Goal: Information Seeking & Learning: Check status

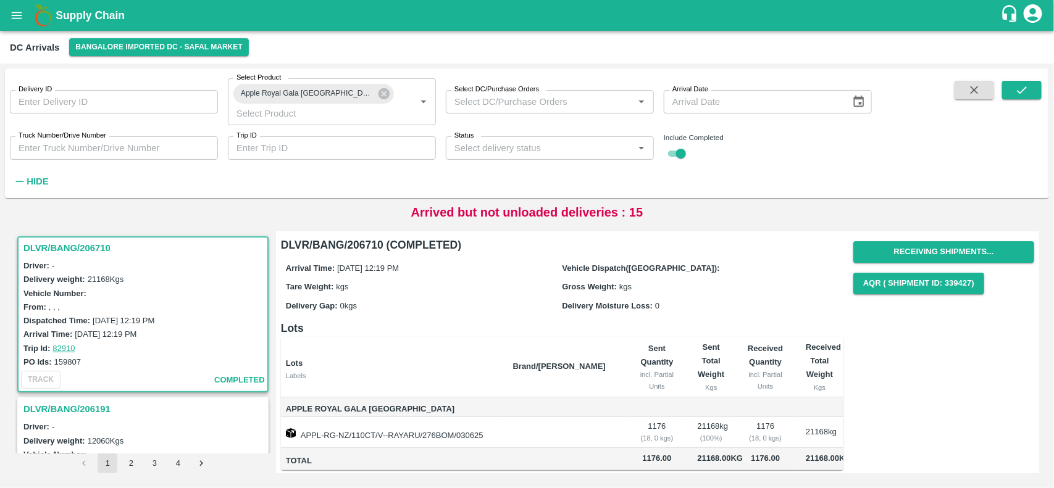
scroll to position [10, 0]
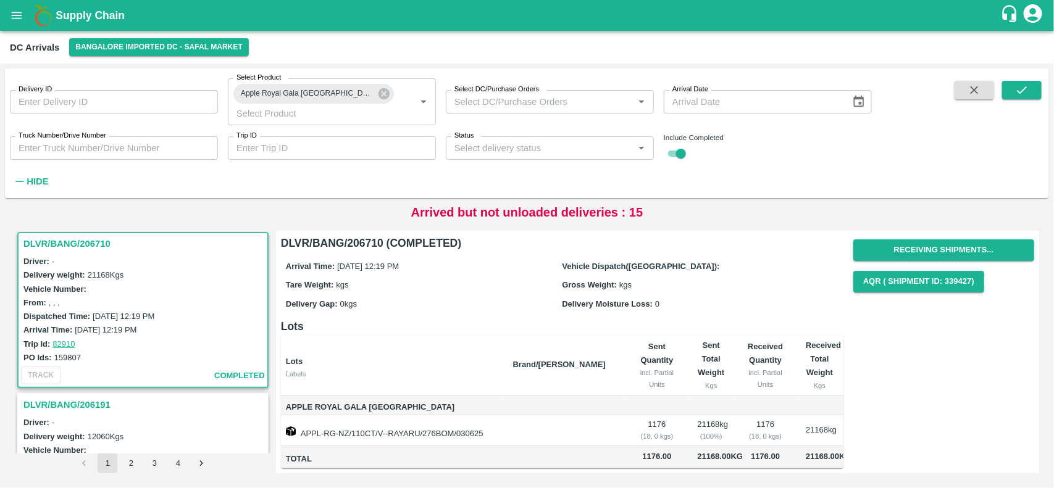
click at [67, 236] on h3 "DLVR/BANG/206710" at bounding box center [144, 244] width 243 height 16
click at [175, 456] on button "4" at bounding box center [178, 464] width 20 height 20
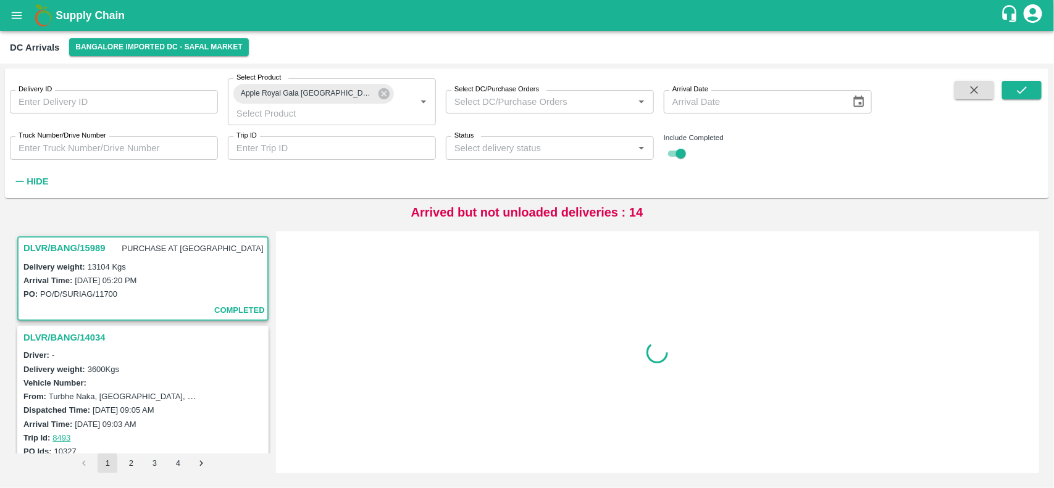
scroll to position [15, 0]
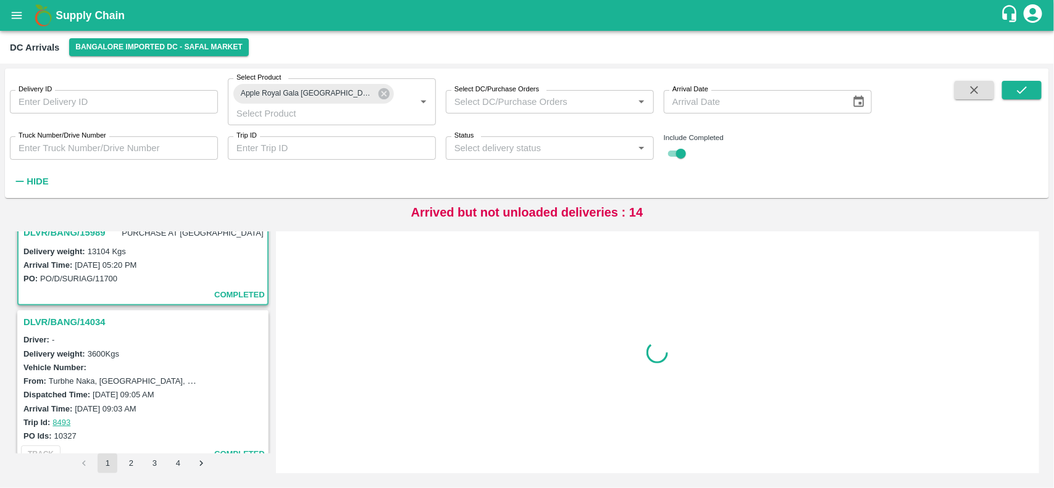
click at [120, 462] on li "2" at bounding box center [130, 464] width 23 height 20
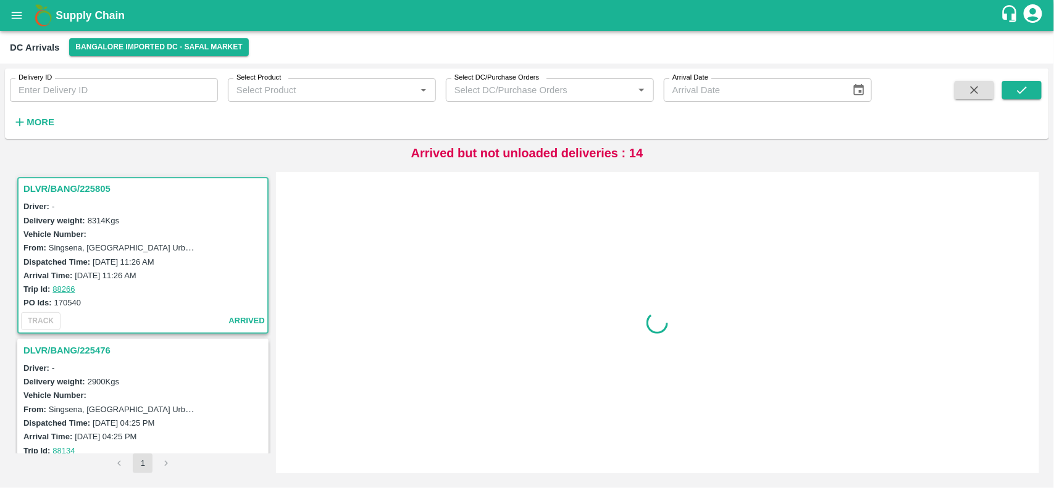
click at [25, 122] on icon "button" at bounding box center [20, 122] width 14 height 14
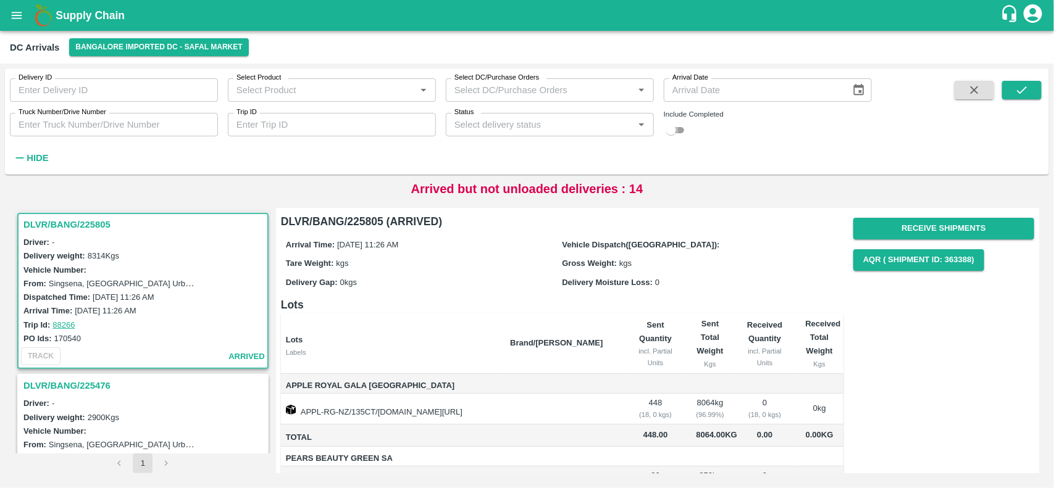
click at [676, 131] on input "checkbox" at bounding box center [671, 130] width 44 height 15
checkbox input "true"
click at [273, 96] on input "Select Product" at bounding box center [322, 90] width 180 height 16
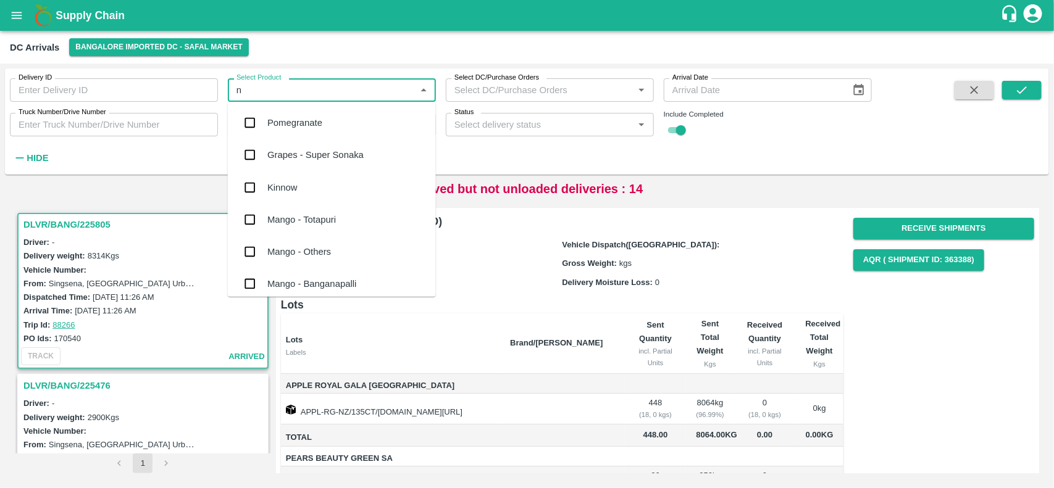
type input "nz"
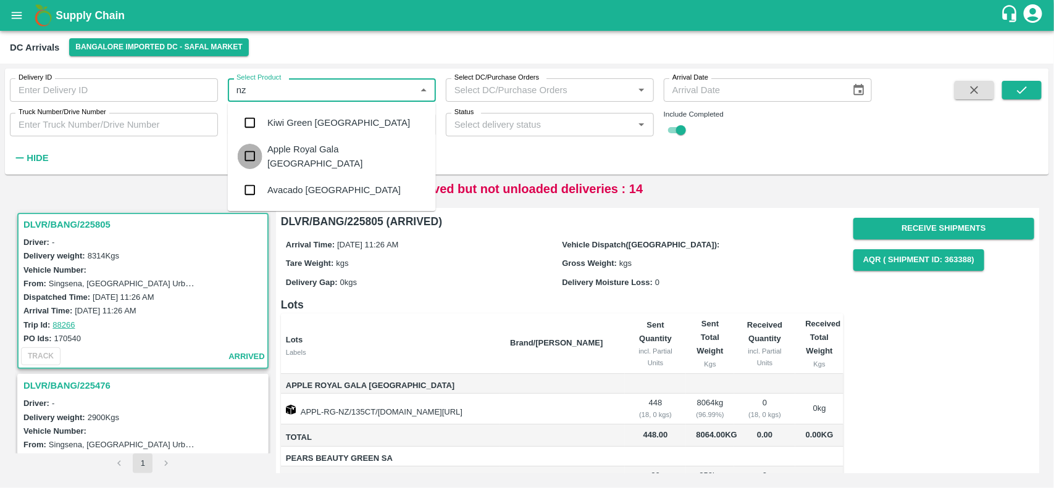
click at [252, 157] on input "checkbox" at bounding box center [250, 156] width 25 height 25
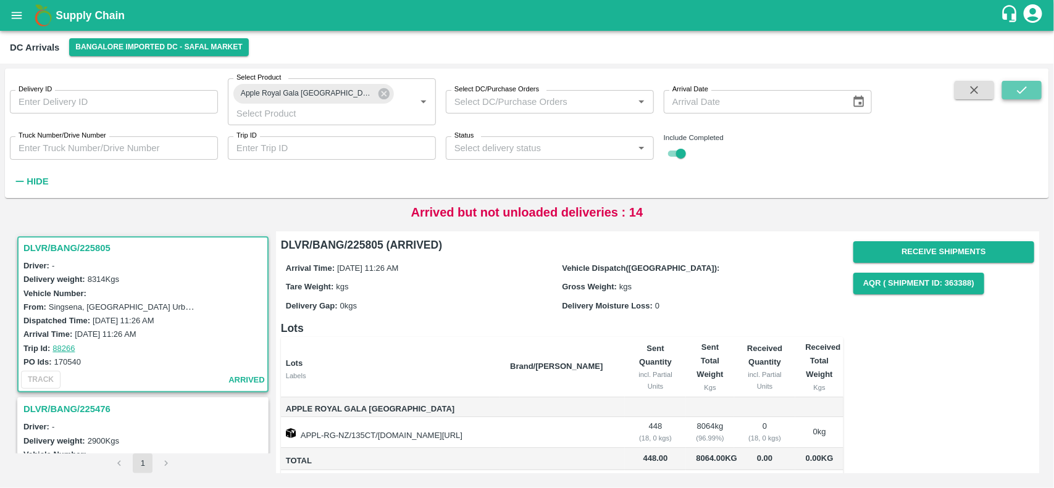
click at [1014, 88] on button "submit" at bounding box center [1022, 90] width 40 height 19
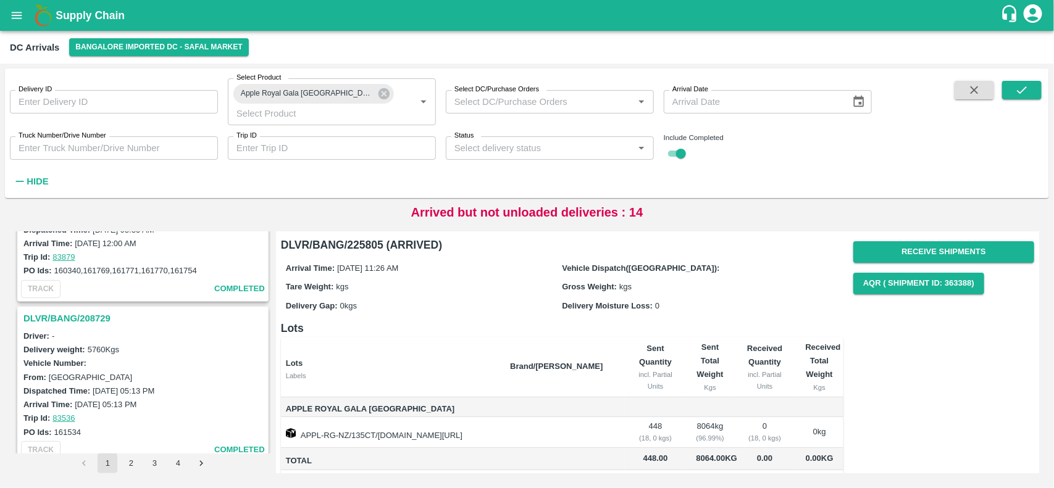
scroll to position [3756, 0]
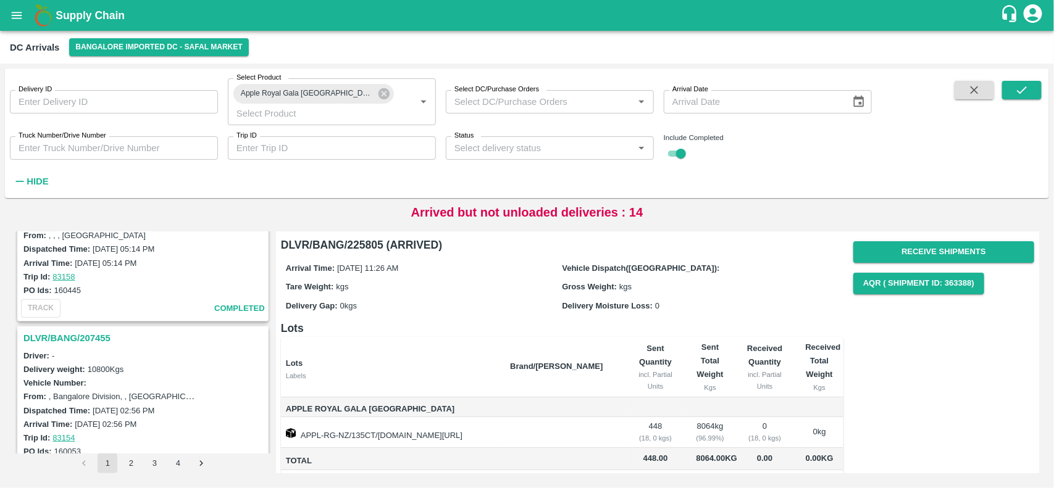
click at [43, 330] on h3 "DLVR/BANG/207455" at bounding box center [144, 338] width 243 height 16
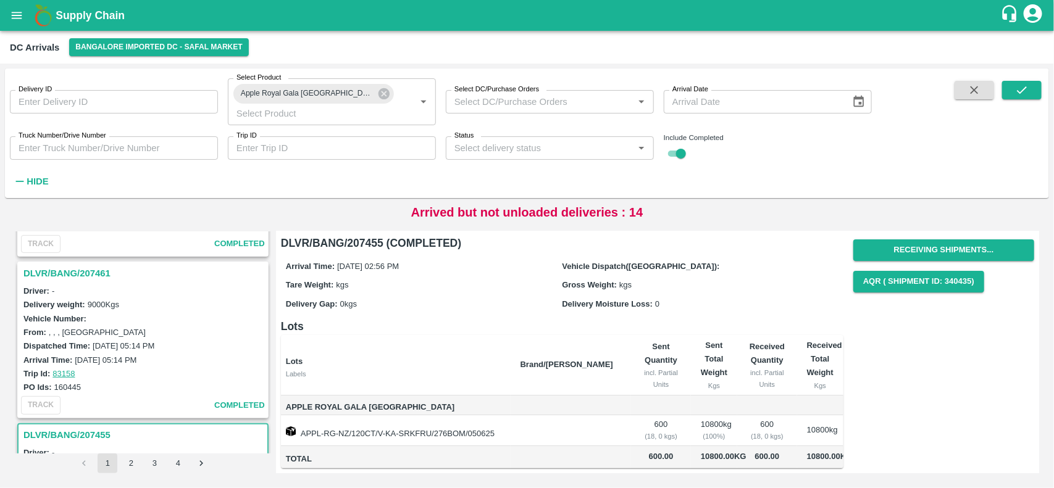
scroll to position [3656, 0]
click at [57, 268] on h3 "DLVR/BANG/207461" at bounding box center [144, 276] width 243 height 16
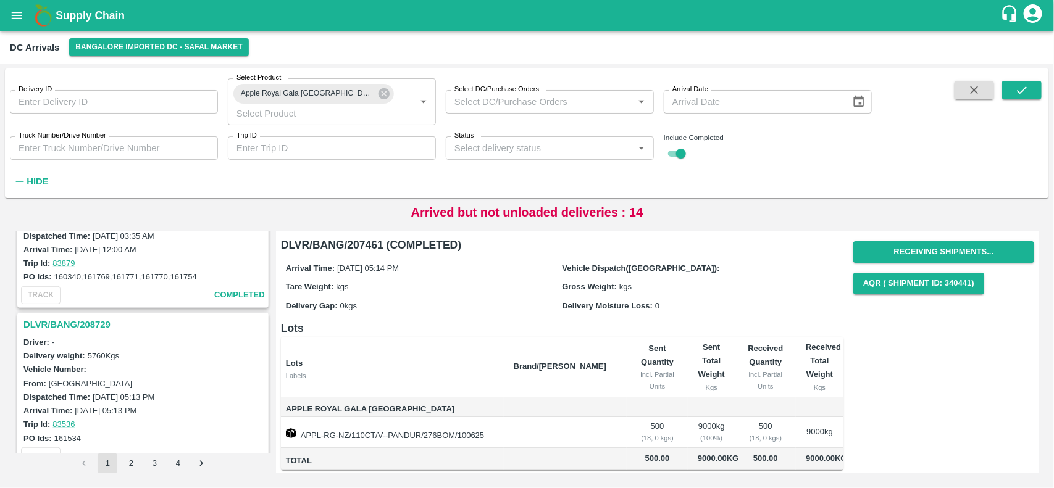
scroll to position [3445, 0]
click at [88, 318] on h3 "DLVR/BANG/208729" at bounding box center [144, 326] width 243 height 16
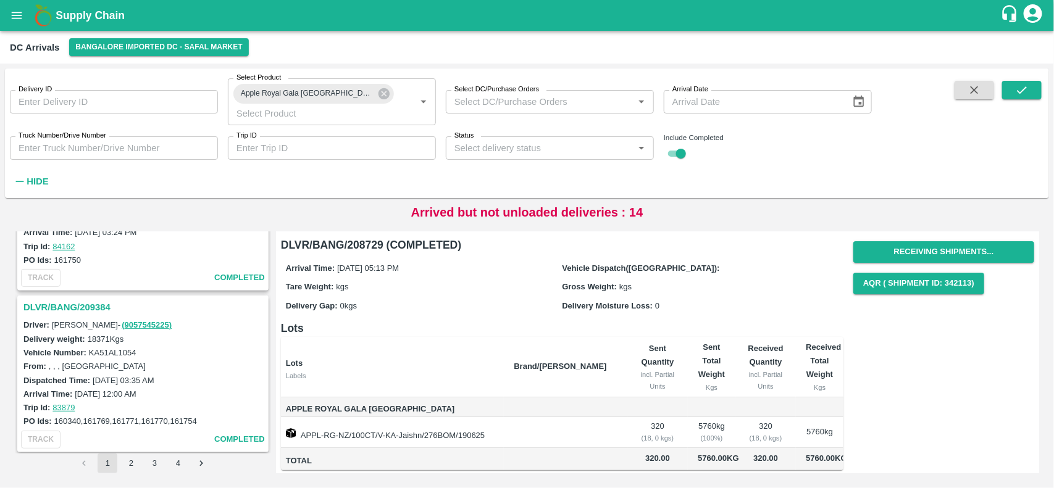
scroll to position [3301, 0]
click at [72, 300] on h3 "DLVR/BANG/209384" at bounding box center [144, 308] width 243 height 16
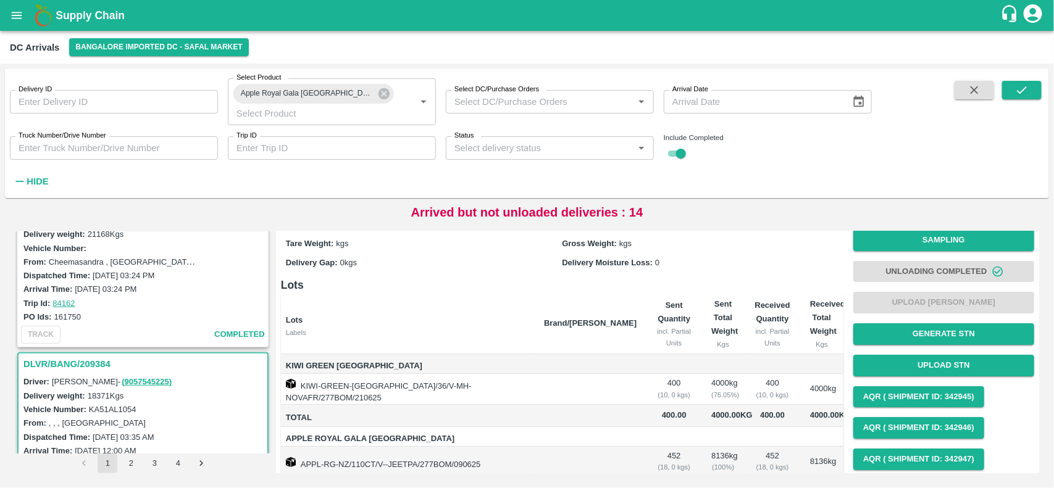
scroll to position [3244, 0]
click at [71, 357] on h3 "DLVR/BANG/209384" at bounding box center [144, 365] width 243 height 16
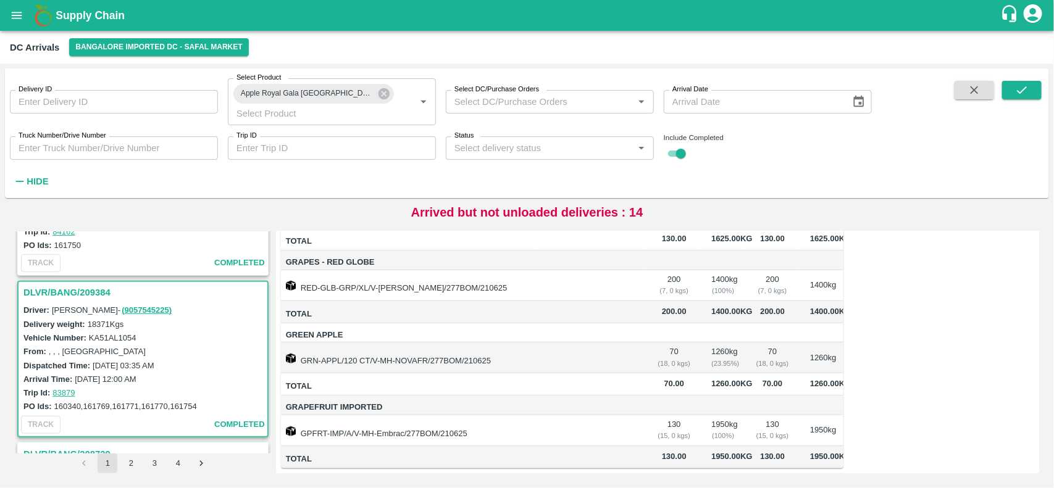
scroll to position [3313, 0]
click at [78, 288] on h3 "DLVR/BANG/209384" at bounding box center [144, 296] width 243 height 16
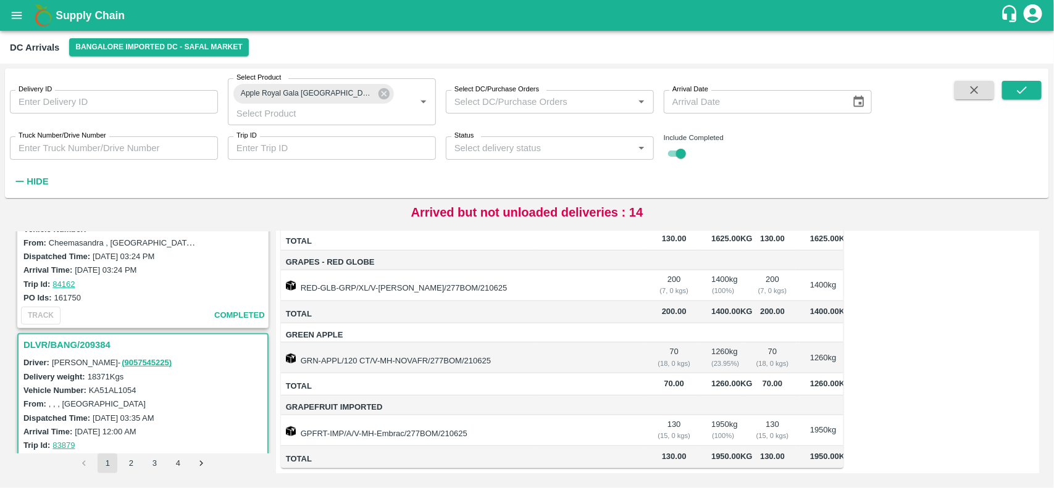
scroll to position [3263, 0]
click at [63, 338] on h3 "DLVR/BANG/209384" at bounding box center [144, 346] width 243 height 16
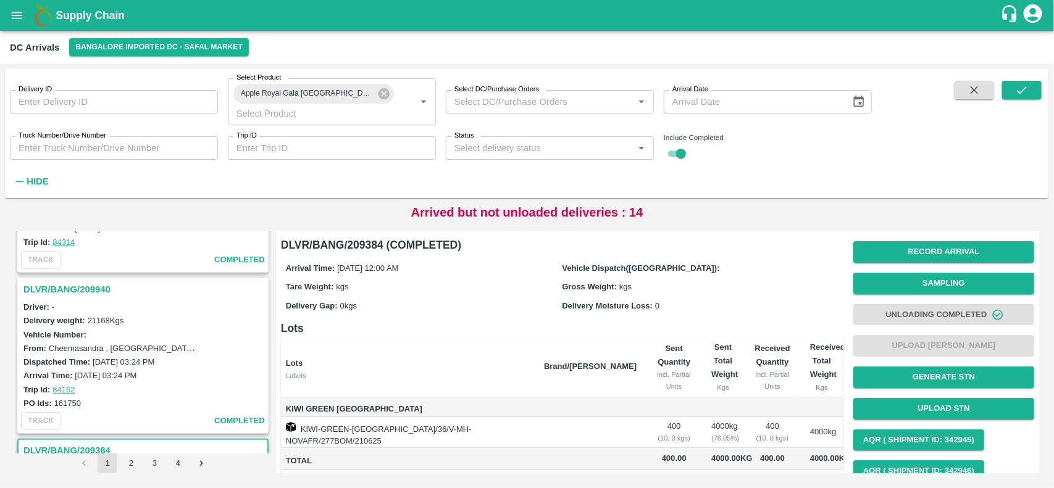
scroll to position [3155, 0]
click at [66, 285] on h3 "DLVR/BANG/209940" at bounding box center [144, 293] width 243 height 16
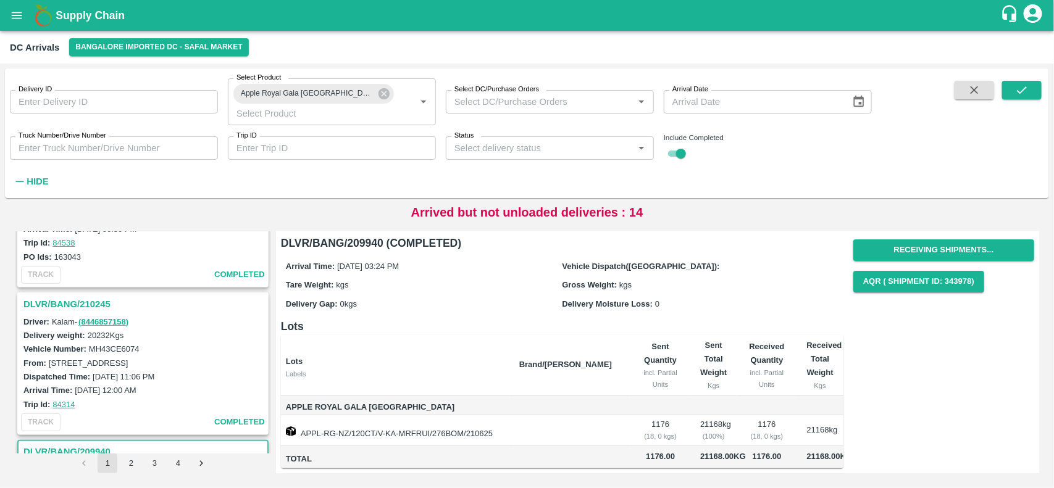
scroll to position [2996, 0]
click at [70, 297] on h3 "DLVR/BANG/210245" at bounding box center [144, 305] width 243 height 16
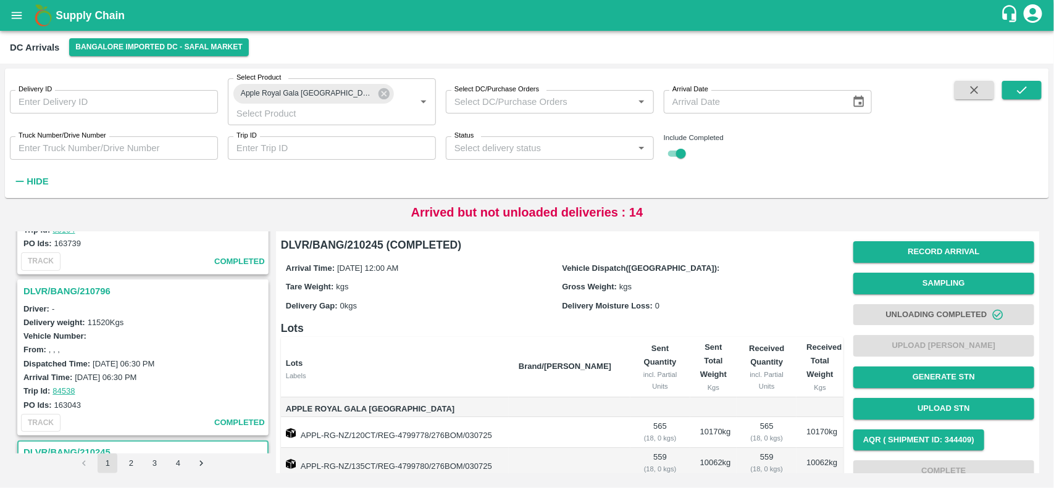
scroll to position [2845, 0]
click at [48, 286] on h3 "DLVR/BANG/210796" at bounding box center [144, 294] width 243 height 16
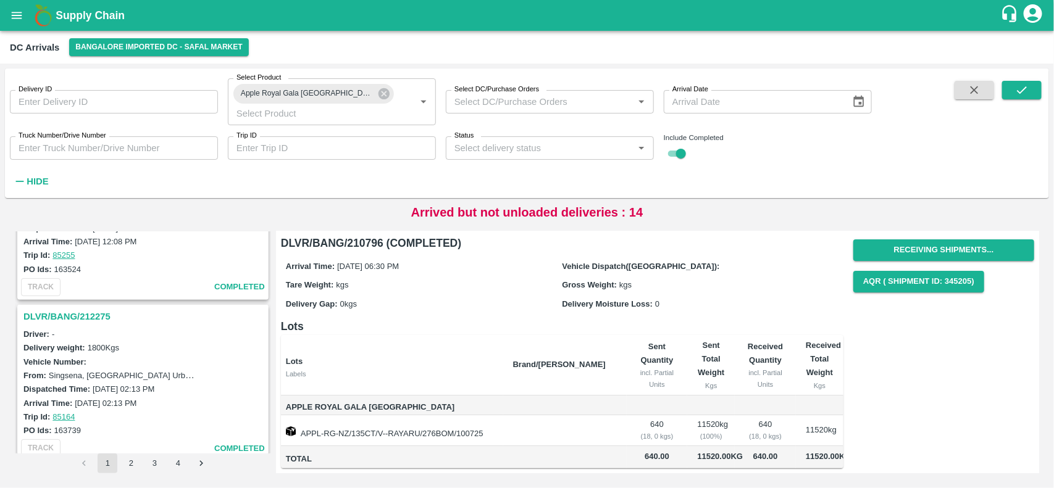
click at [69, 309] on h3 "DLVR/BANG/212275" at bounding box center [144, 317] width 243 height 16
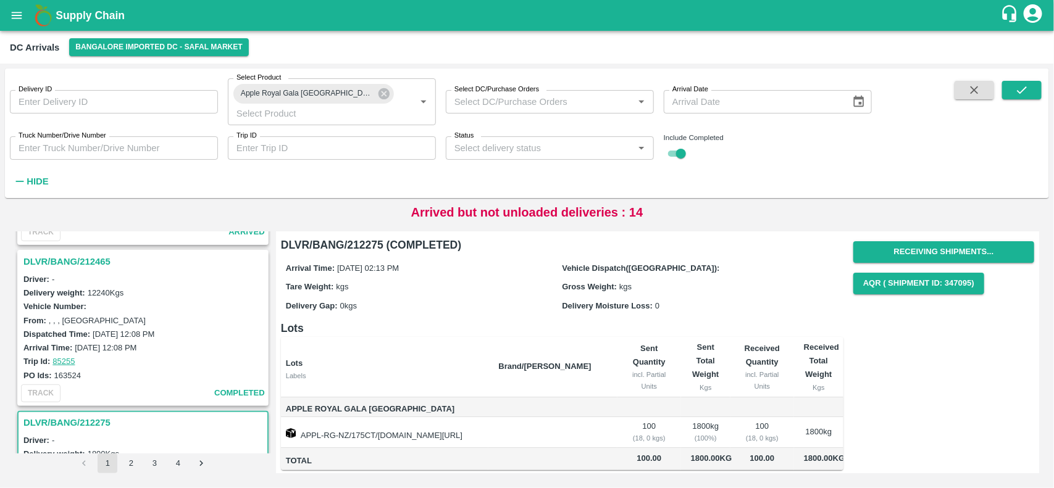
click at [63, 254] on h3 "DLVR/BANG/212465" at bounding box center [144, 262] width 243 height 16
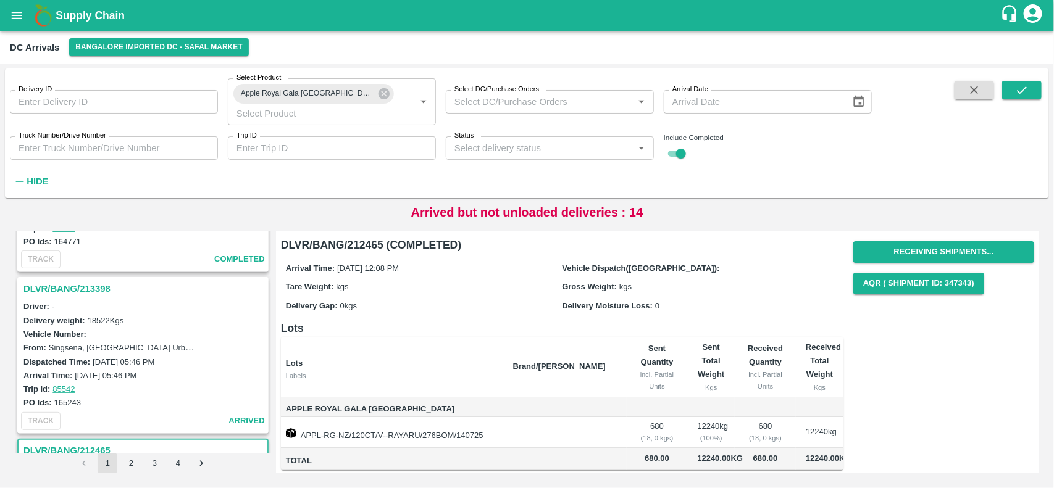
click at [83, 281] on h3 "DLVR/BANG/213398" at bounding box center [144, 289] width 243 height 16
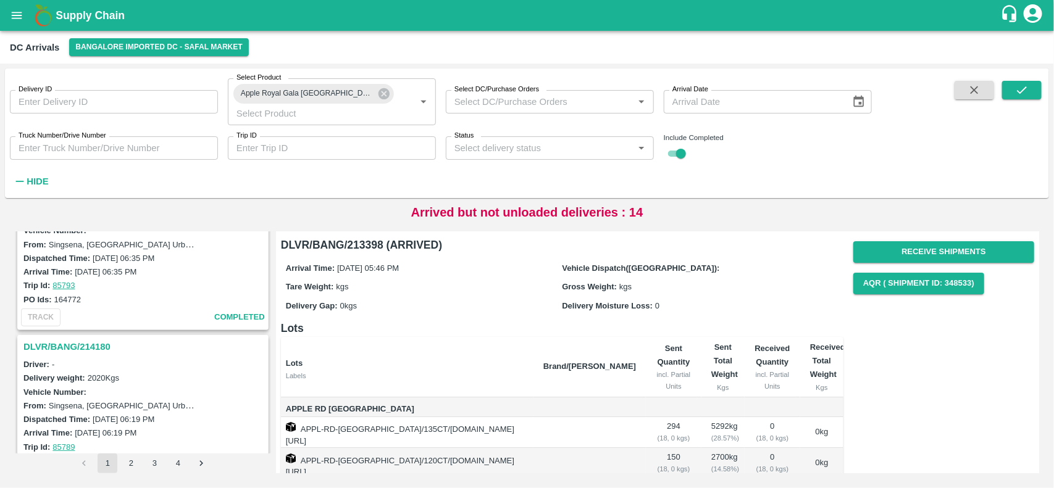
click at [85, 339] on h3 "DLVR/BANG/214180" at bounding box center [144, 347] width 243 height 16
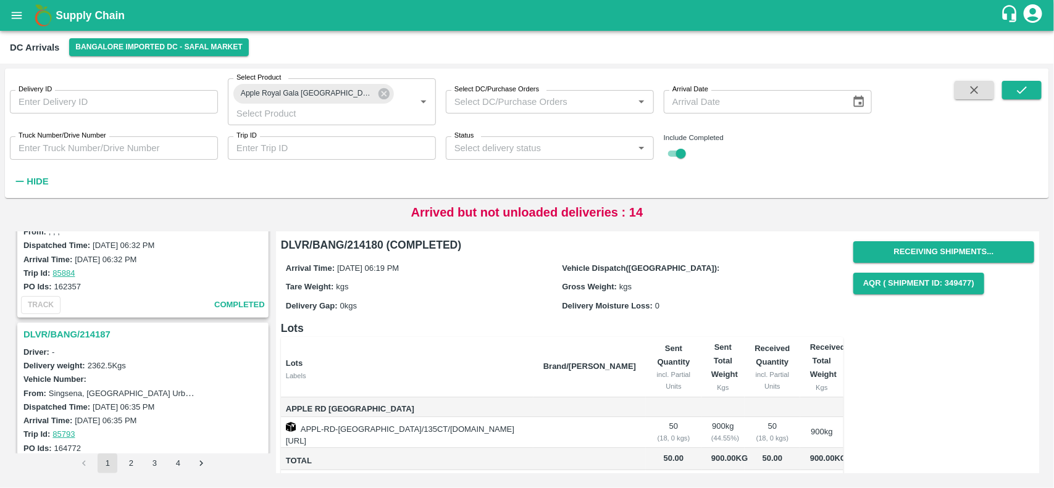
click at [81, 327] on h3 "DLVR/BANG/214187" at bounding box center [144, 335] width 243 height 16
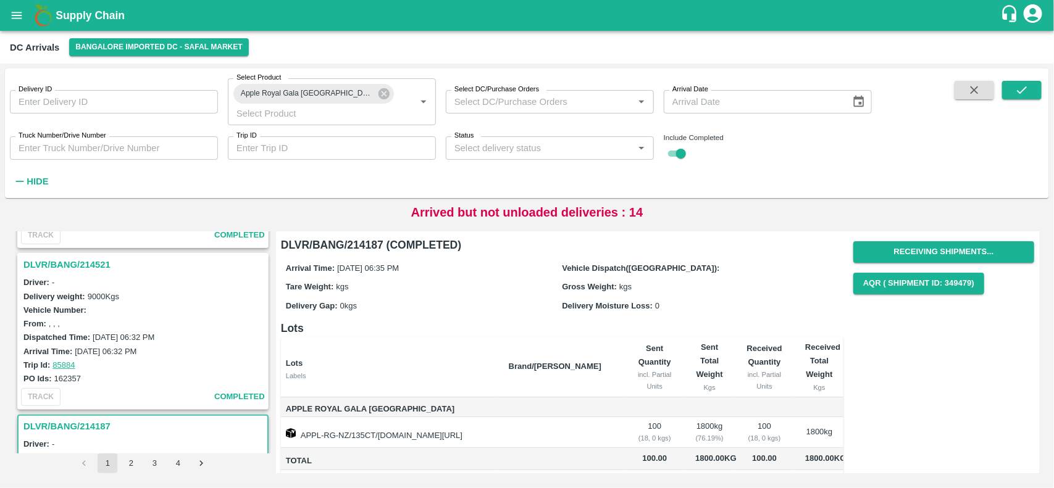
click at [93, 257] on h3 "DLVR/BANG/214521" at bounding box center [144, 265] width 243 height 16
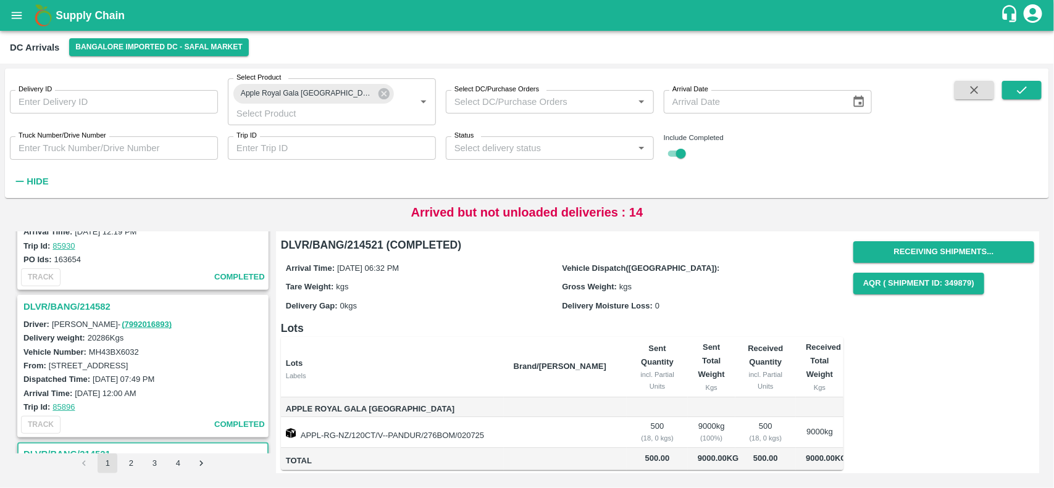
click at [78, 299] on h3 "DLVR/BANG/214582" at bounding box center [144, 307] width 243 height 16
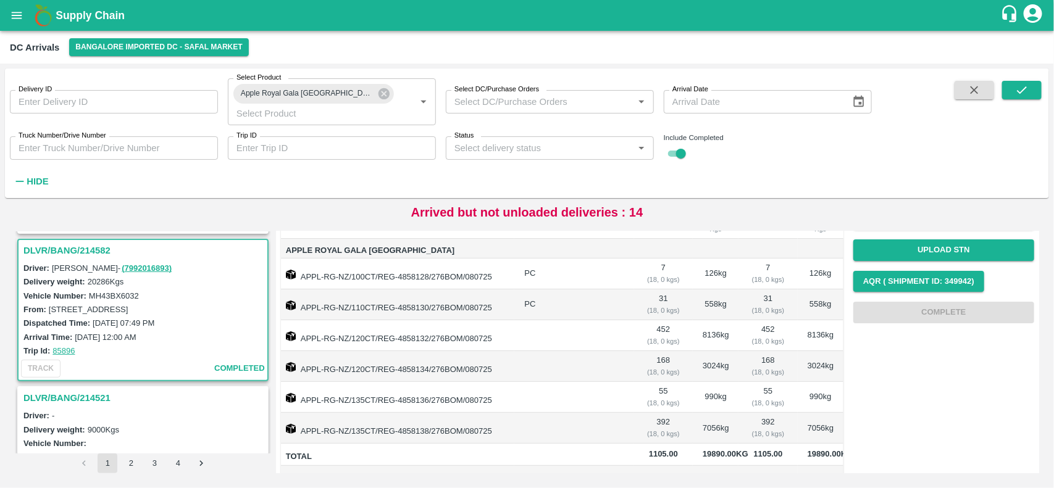
scroll to position [156, 0]
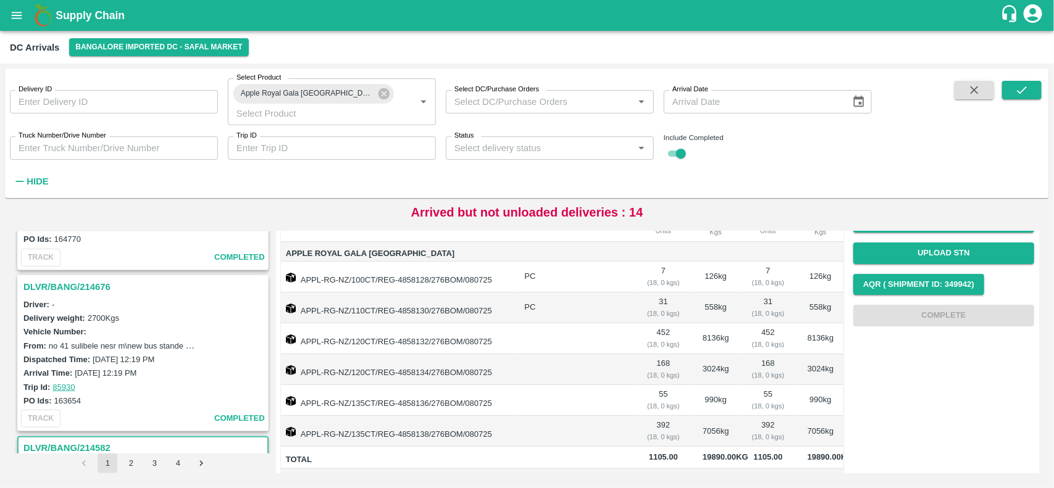
click at [74, 279] on h3 "DLVR/BANG/214676" at bounding box center [144, 287] width 243 height 16
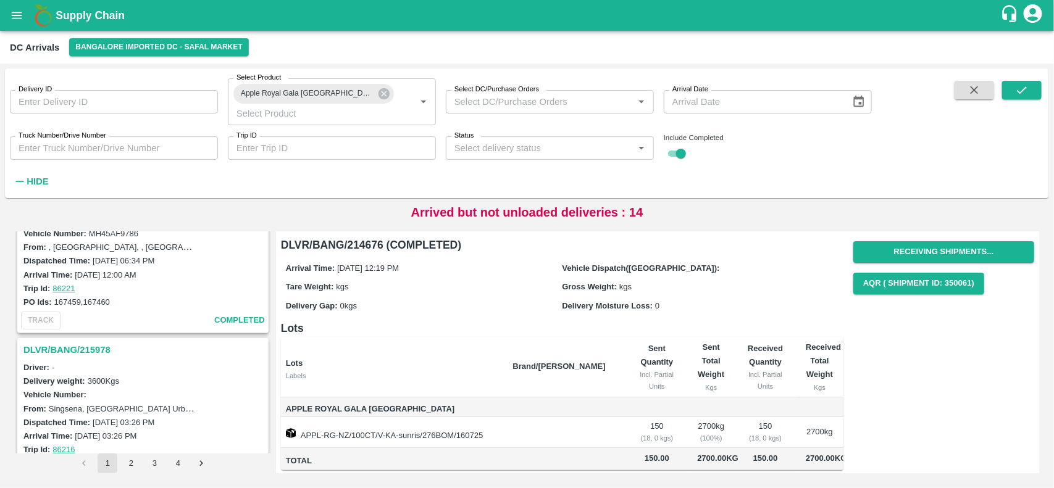
click at [65, 342] on h3 "DLVR/BANG/215978" at bounding box center [144, 350] width 243 height 16
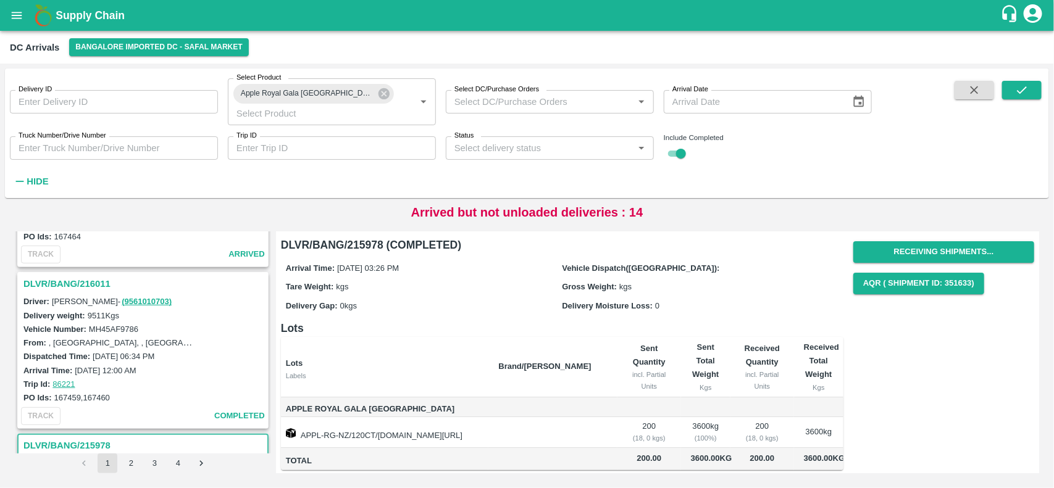
click at [69, 276] on h3 "DLVR/BANG/216011" at bounding box center [144, 284] width 243 height 16
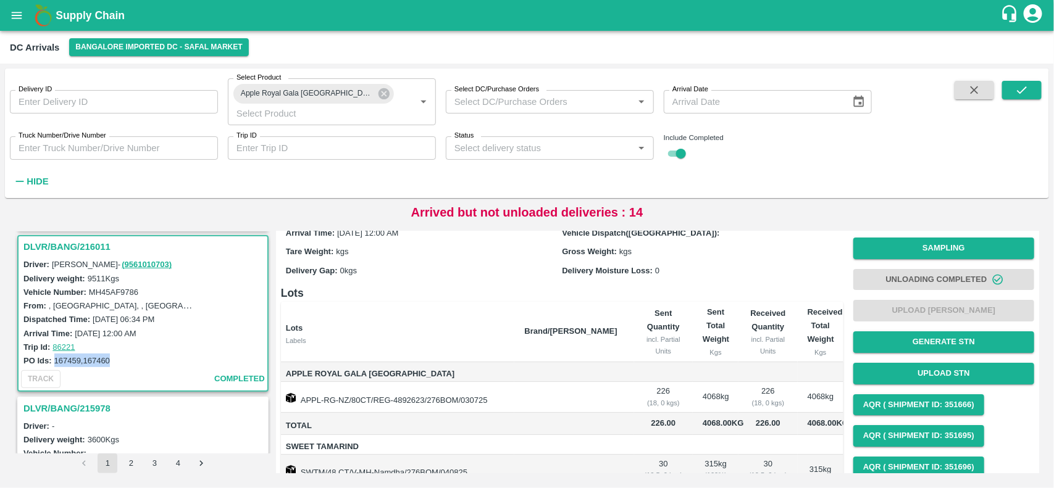
drag, startPoint x: 54, startPoint y: 337, endPoint x: 112, endPoint y: 338, distance: 58.7
click at [112, 354] on div "PO Ids: 167459,167460" at bounding box center [144, 361] width 243 height 14
copy label "167459,167460"
drag, startPoint x: 82, startPoint y: 319, endPoint x: 48, endPoint y: 327, distance: 34.9
click at [48, 340] on div "Trip Id: 86221" at bounding box center [144, 347] width 243 height 14
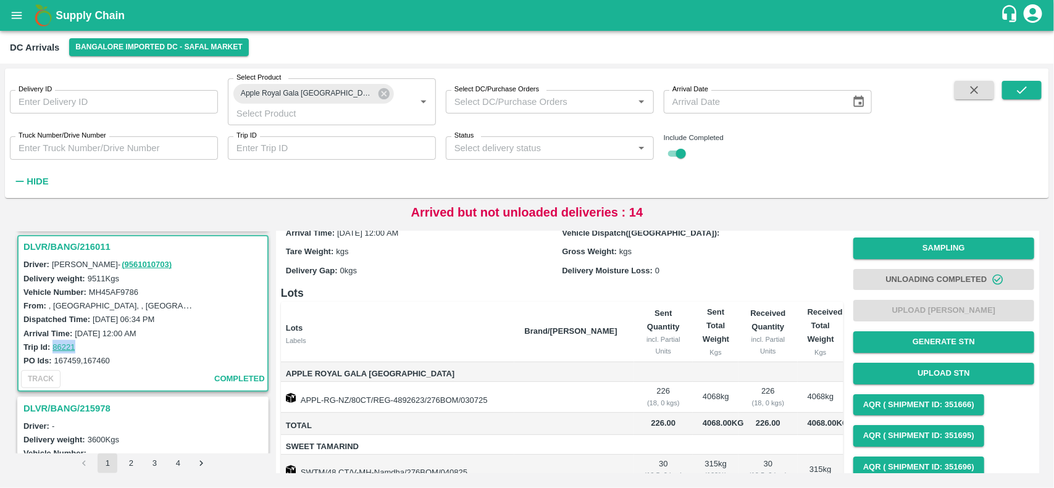
copy link "86221"
click at [20, 10] on icon "open drawer" at bounding box center [17, 16] width 14 height 14
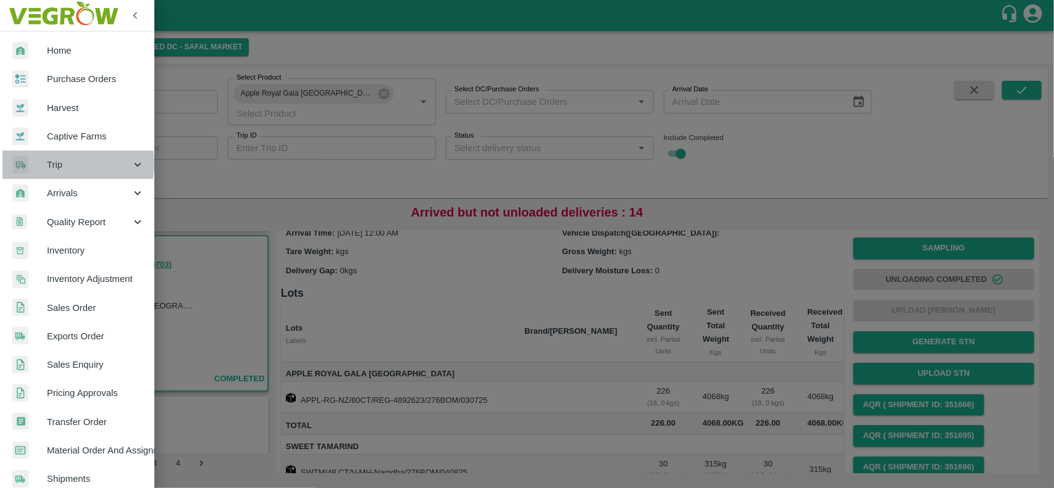
click at [59, 164] on span "Trip" at bounding box center [89, 165] width 84 height 14
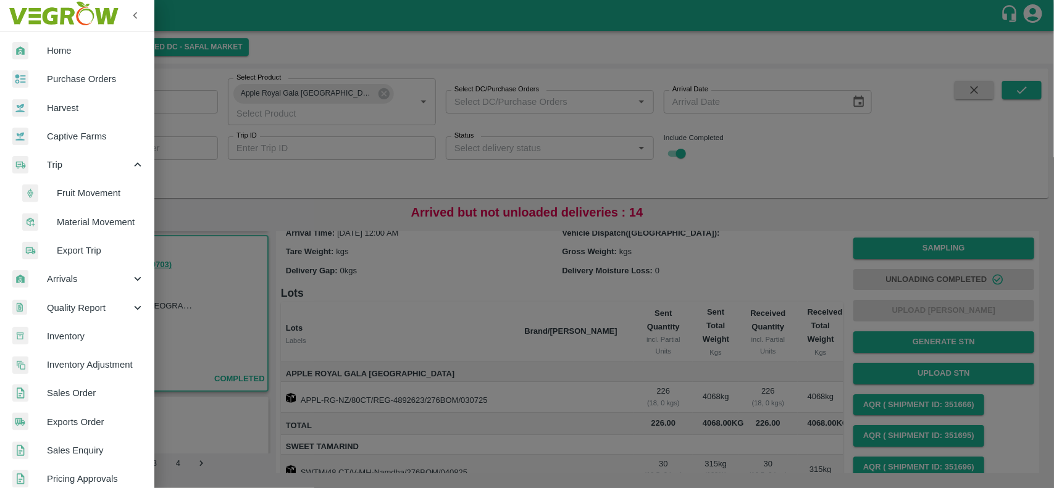
click at [99, 190] on span "Fruit Movement" at bounding box center [101, 193] width 88 height 14
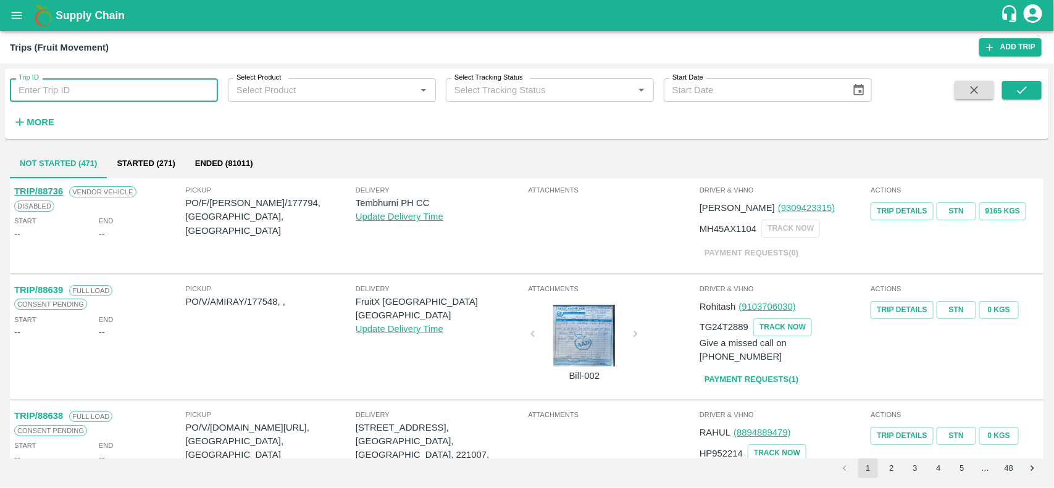
click at [72, 96] on input "Trip ID" at bounding box center [114, 89] width 208 height 23
paste input "86221"
type input "86221"
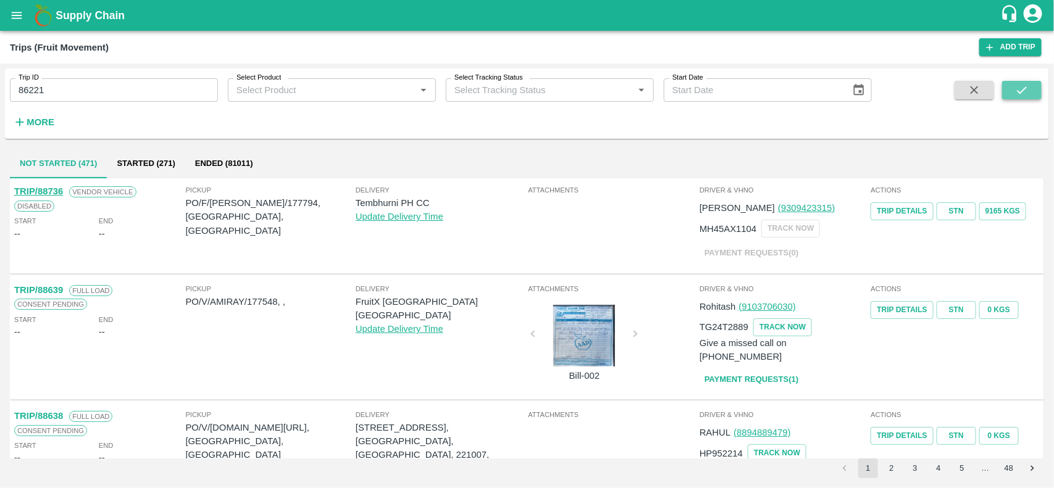
click at [1016, 90] on icon "submit" at bounding box center [1022, 90] width 14 height 14
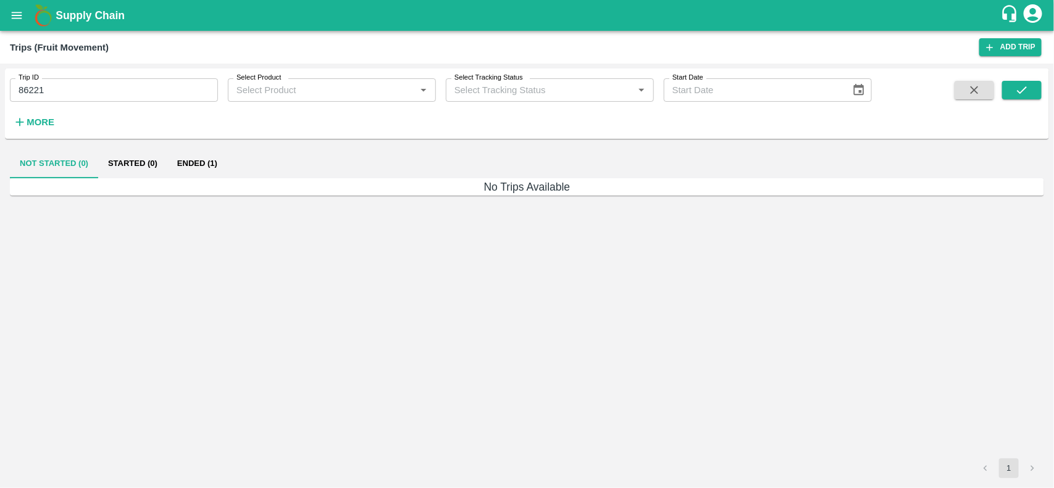
click at [214, 165] on button "Ended (1)" at bounding box center [197, 164] width 60 height 30
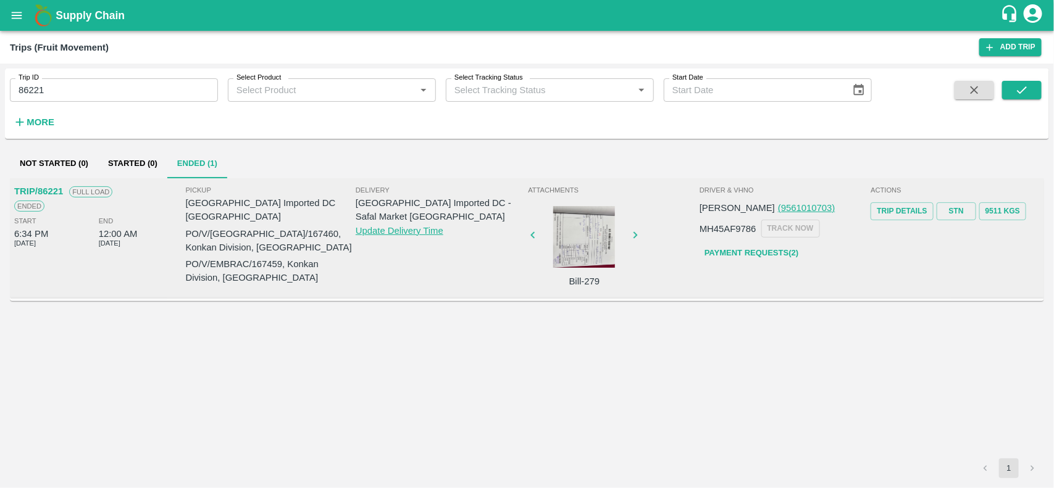
click at [269, 227] on p "PO/V/NAMDHA/167460, Konkan Division, Maharashtra" at bounding box center [271, 241] width 170 height 28
copy p "167460"
click at [264, 257] on p "PO/V/EMBRAC/167459, Konkan Division, Maharashtra" at bounding box center [271, 271] width 170 height 28
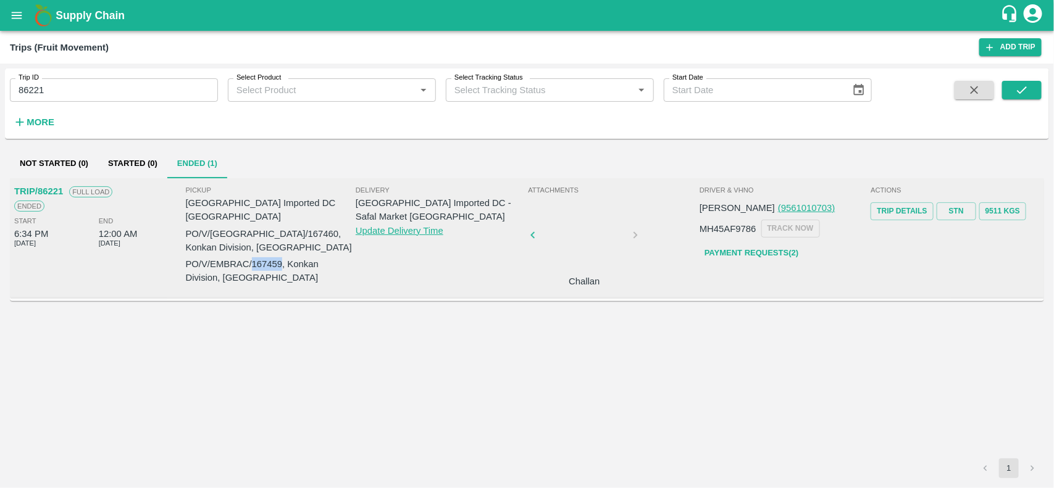
copy p "167459"
click at [23, 82] on label "Trip ID" at bounding box center [29, 78] width 20 height 10
click at [23, 82] on input "86221" at bounding box center [114, 89] width 208 height 23
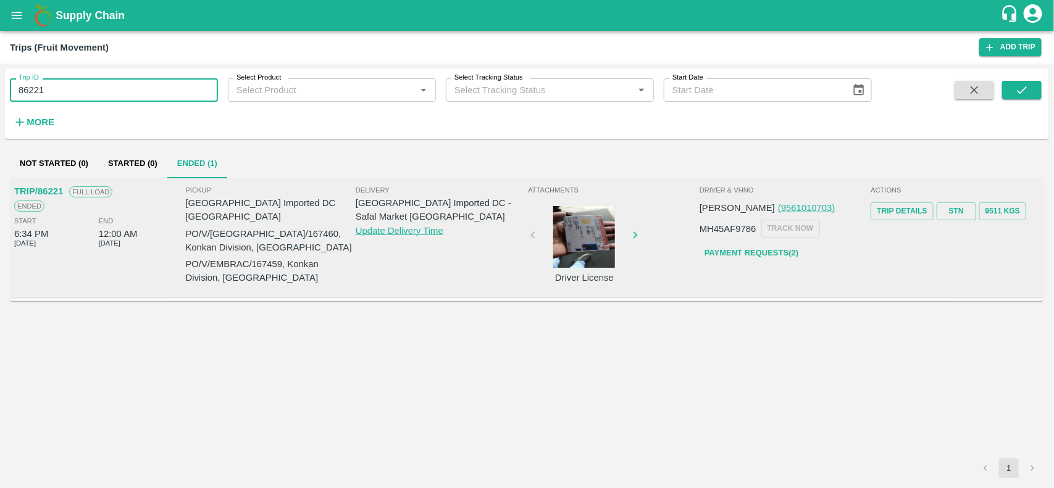
click at [23, 82] on label "Trip ID" at bounding box center [29, 78] width 20 height 10
click at [23, 82] on input "86221" at bounding box center [114, 89] width 208 height 23
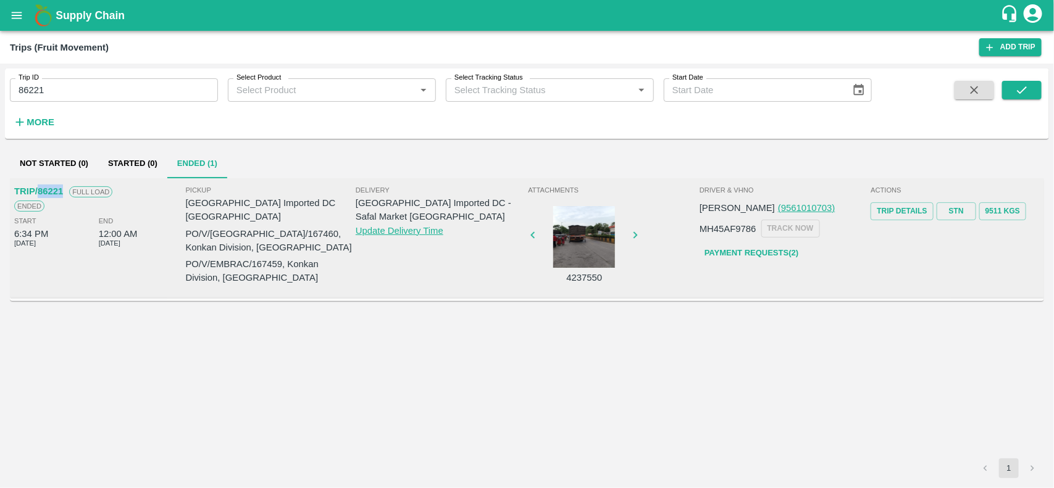
drag, startPoint x: 38, startPoint y: 192, endPoint x: 71, endPoint y: 189, distance: 33.5
click at [71, 189] on div "TRIP/86221 Full Load" at bounding box center [98, 192] width 169 height 14
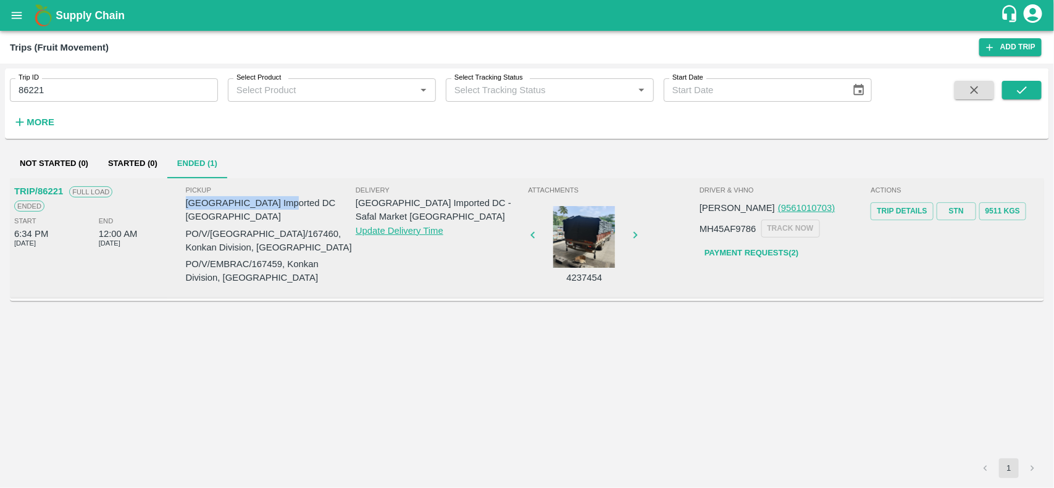
drag, startPoint x: 186, startPoint y: 203, endPoint x: 301, endPoint y: 198, distance: 114.9
click at [301, 198] on p "Mumbai Imported DC DC" at bounding box center [271, 210] width 170 height 28
click at [908, 213] on link "Trip Details" at bounding box center [902, 212] width 62 height 18
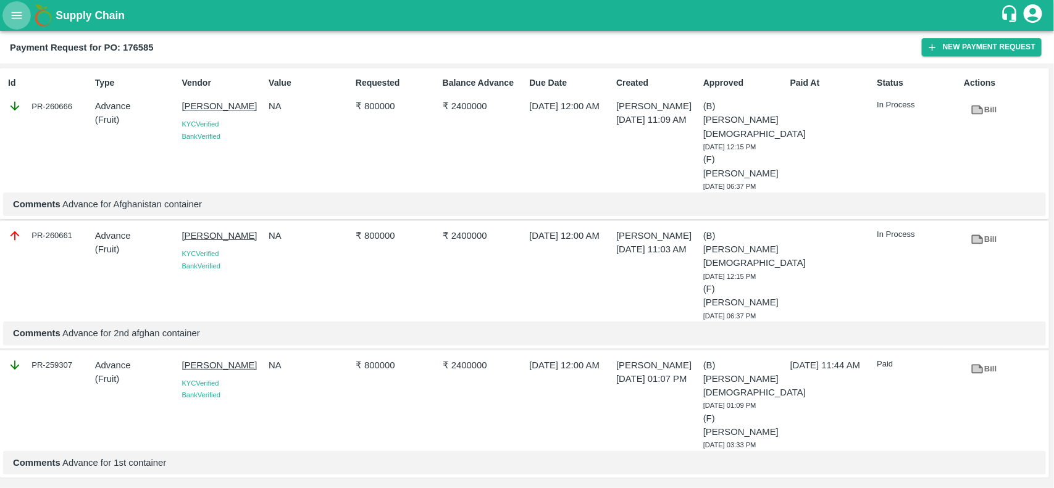
click at [7, 14] on button "open drawer" at bounding box center [16, 15] width 28 height 28
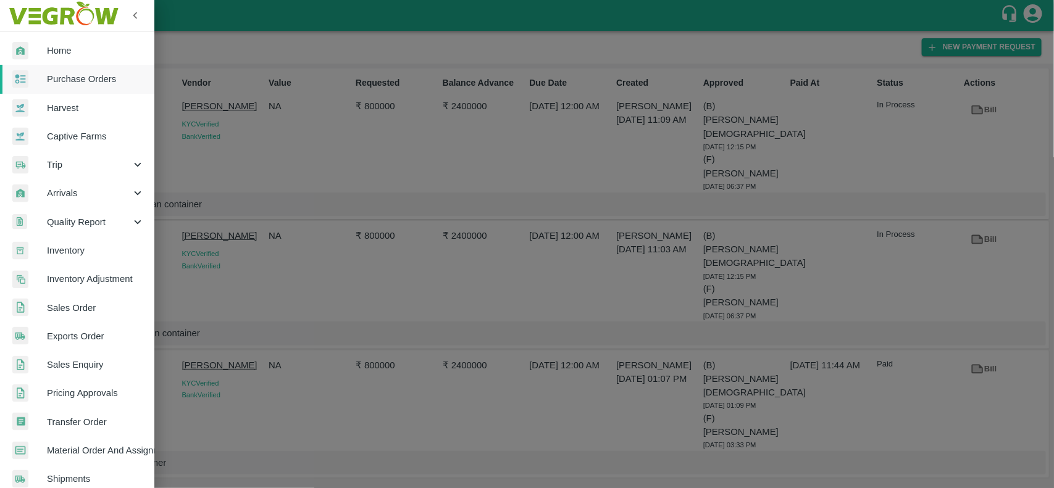
click at [38, 74] on div at bounding box center [29, 79] width 35 height 18
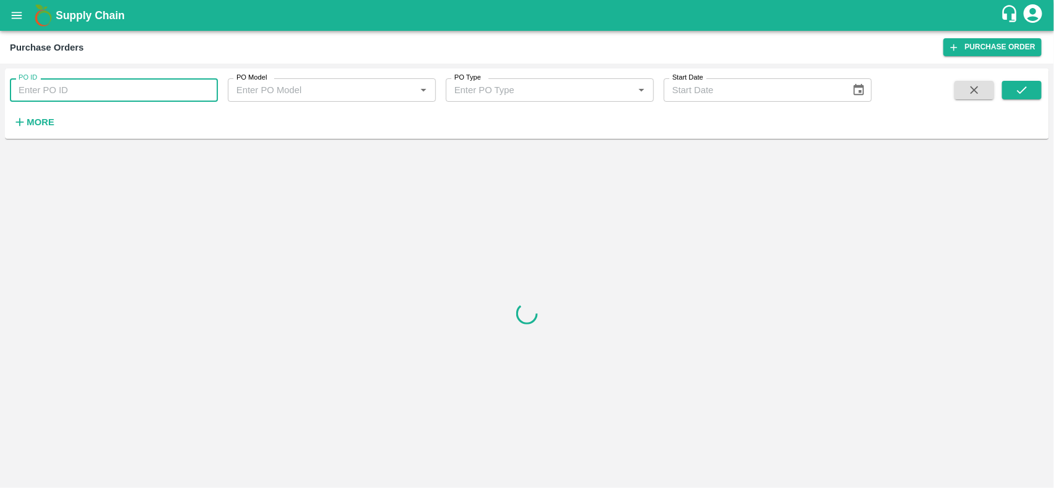
click at [28, 97] on input "PO ID" at bounding box center [114, 89] width 208 height 23
paste input "167460"
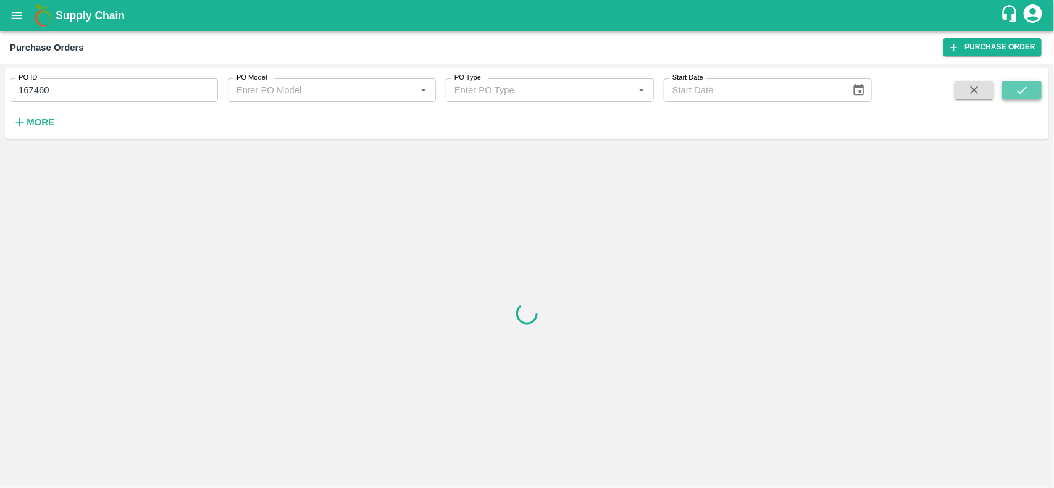
click at [1025, 91] on icon "submit" at bounding box center [1022, 90] width 14 height 14
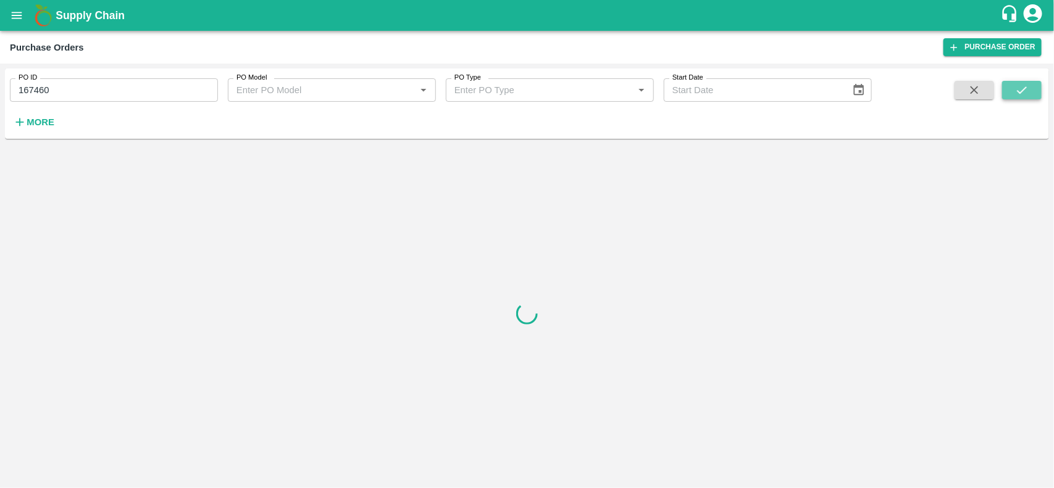
click at [1025, 91] on icon "submit" at bounding box center [1022, 90] width 14 height 14
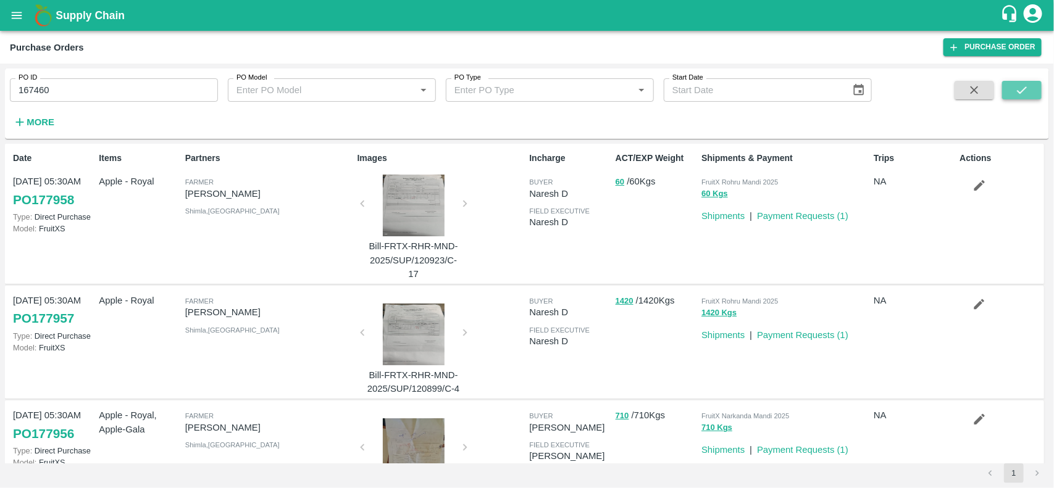
click at [1014, 98] on button "submit" at bounding box center [1022, 90] width 40 height 19
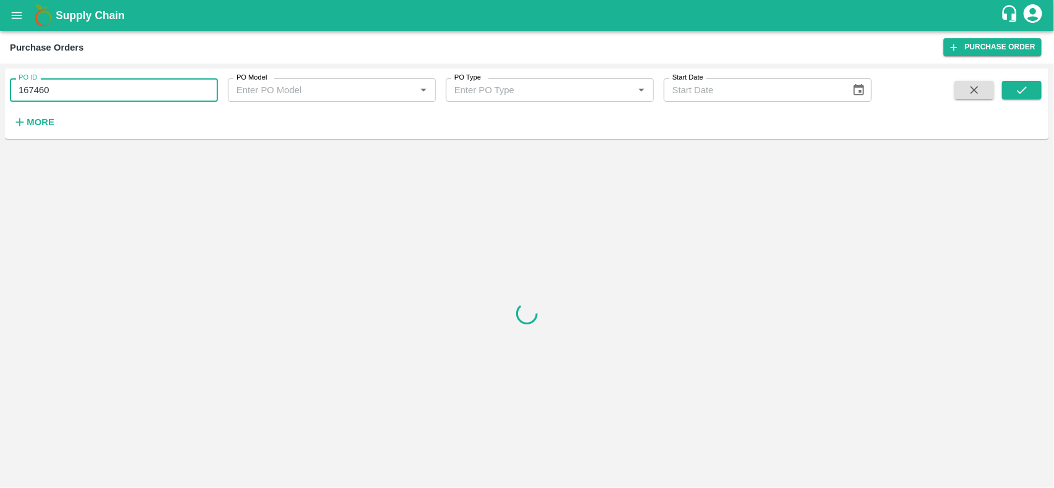
click at [106, 90] on input "167460" at bounding box center [114, 89] width 208 height 23
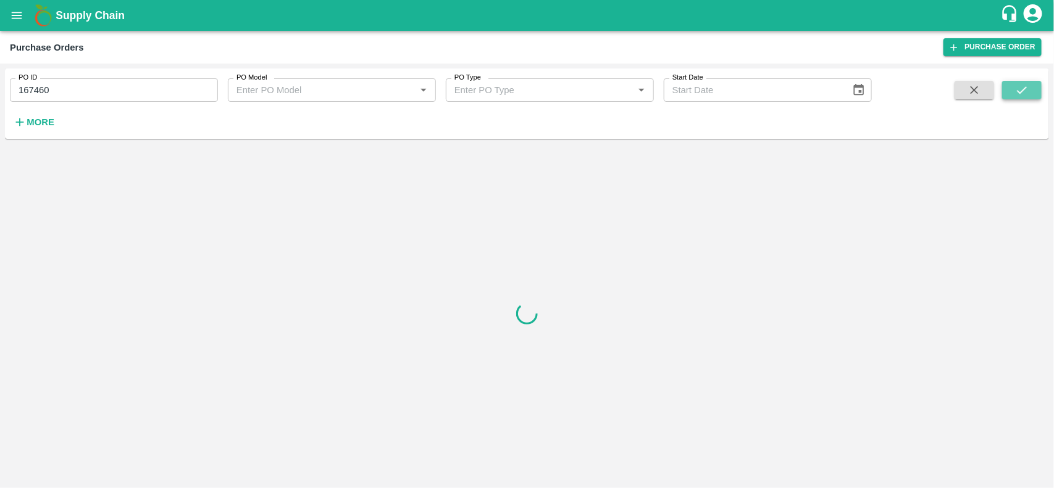
click at [1020, 93] on icon "submit" at bounding box center [1022, 89] width 10 height 7
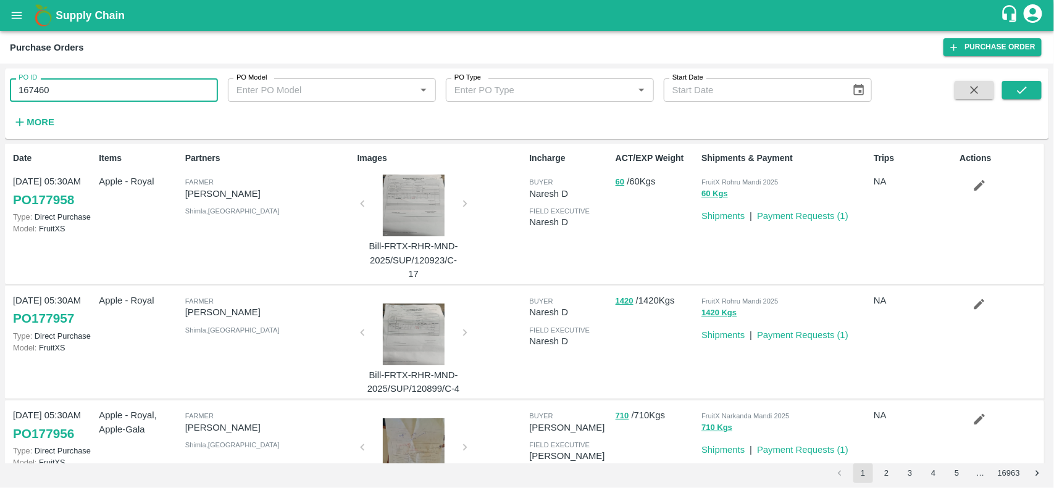
click at [96, 81] on input "167460" at bounding box center [114, 89] width 208 height 23
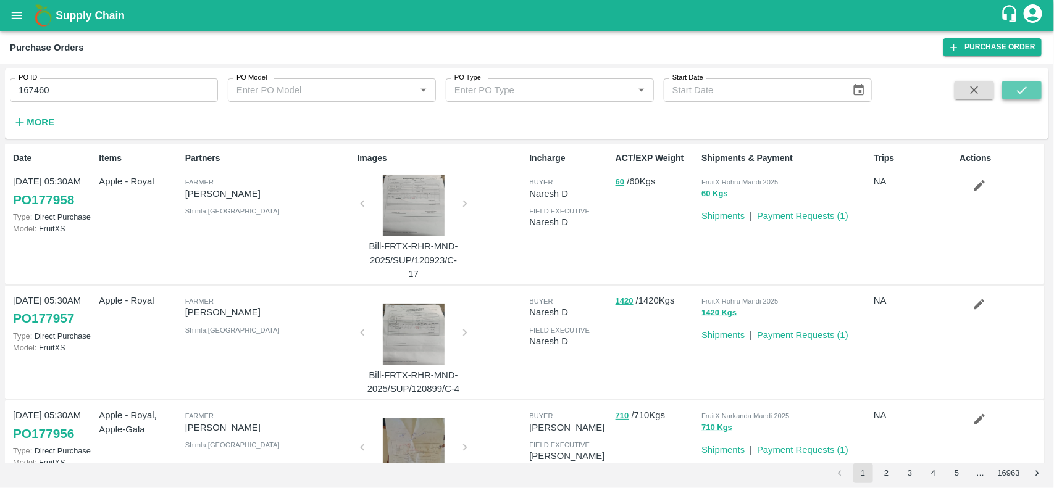
click at [1013, 85] on button "submit" at bounding box center [1022, 90] width 40 height 19
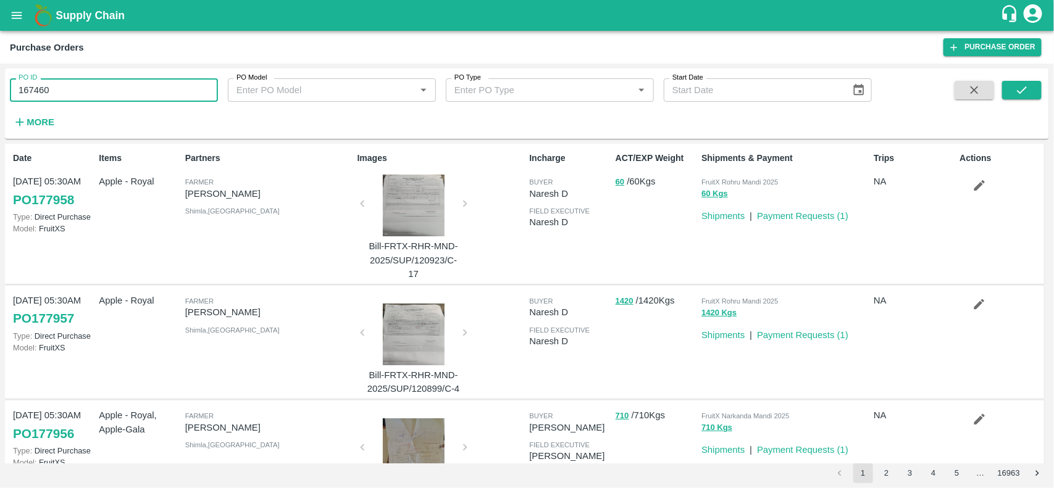
click at [78, 90] on input "167460" at bounding box center [114, 89] width 208 height 23
paste input "text"
type input "167459"
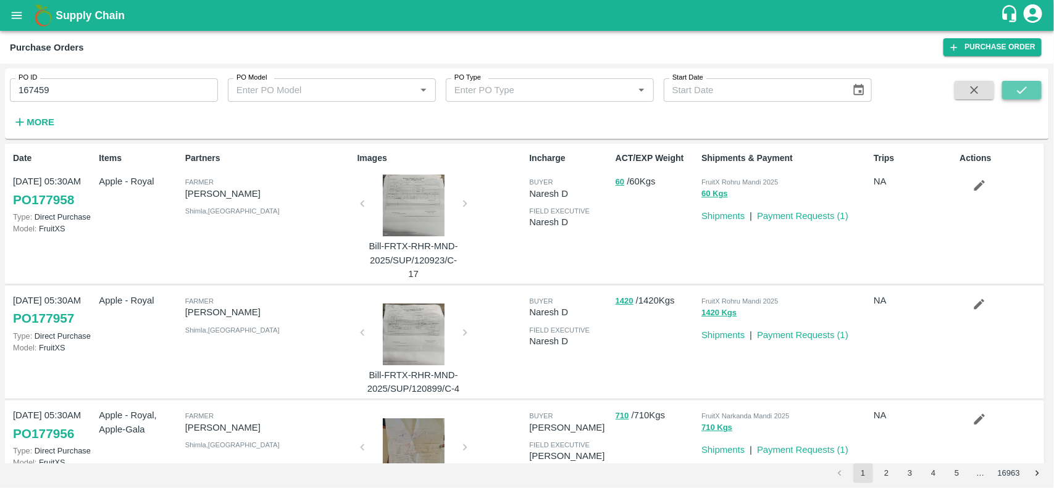
click at [1031, 94] on button "submit" at bounding box center [1022, 90] width 40 height 19
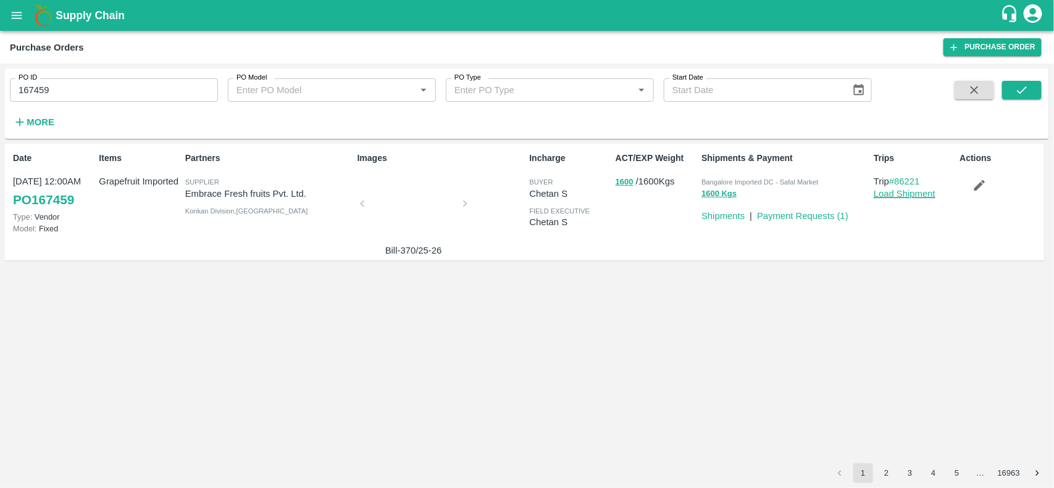
click at [399, 210] on div at bounding box center [413, 207] width 93 height 65
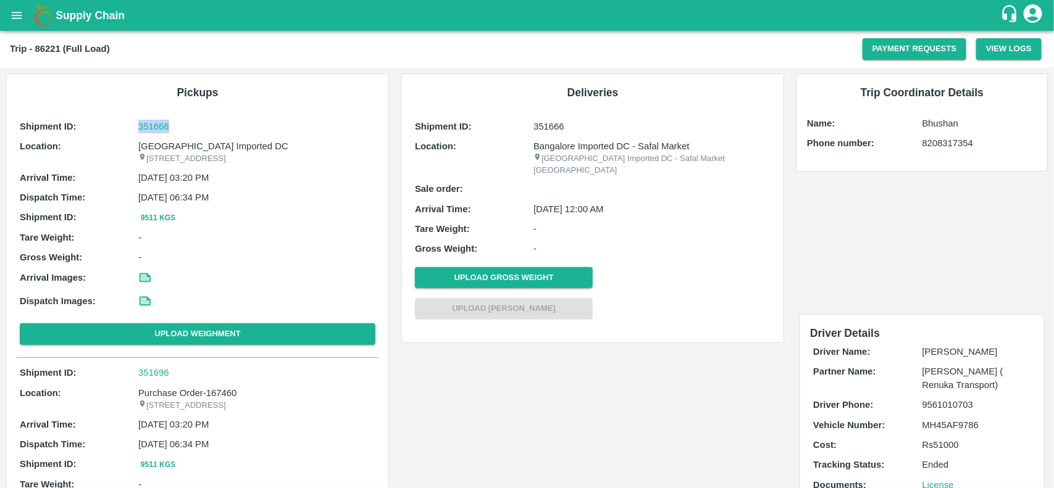
drag, startPoint x: 127, startPoint y: 119, endPoint x: 186, endPoint y: 116, distance: 60.0
click at [186, 117] on div "Shipment ID: 351666 Location: Mumbai Imported DC A-126 office no-4 Navi Mumbai …" at bounding box center [198, 235] width 362 height 236
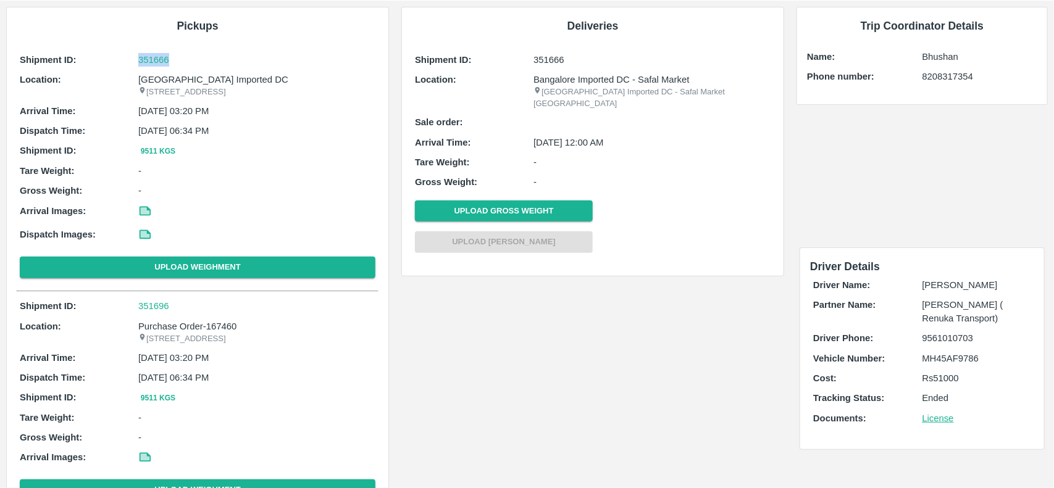
scroll to position [64, 0]
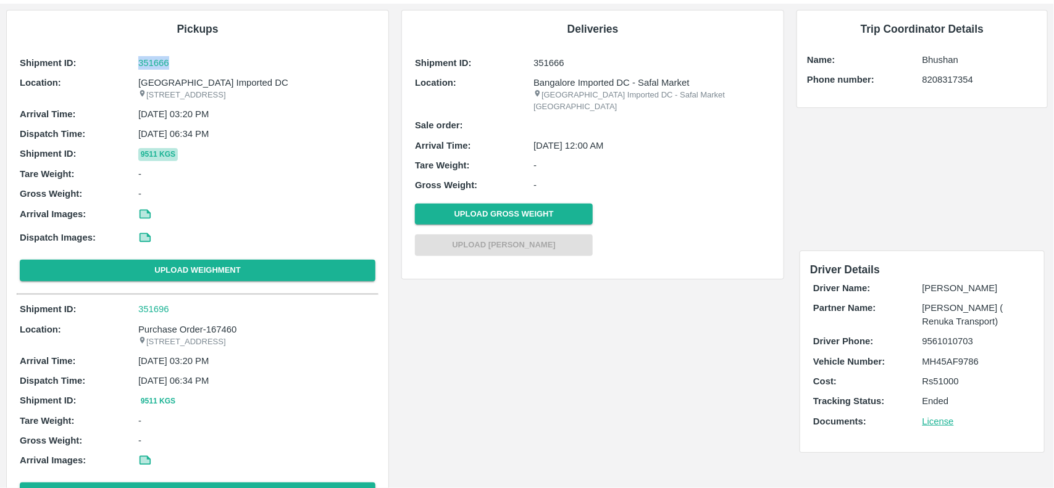
click at [156, 161] on button "9511 Kgs" at bounding box center [158, 154] width 40 height 13
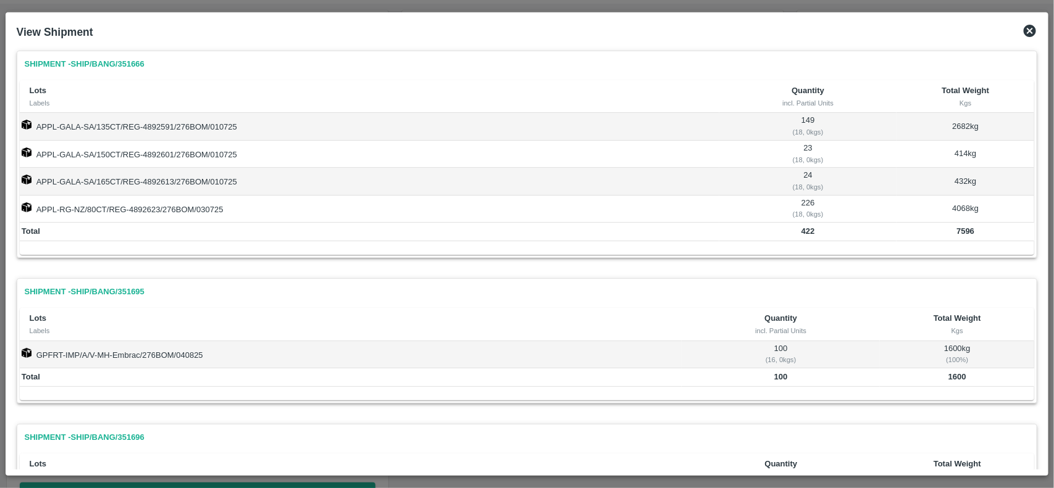
click at [923, 252] on div "Lots Labels Quantity incl. Partial Units Total Weight Kgs APPL-GALA-SA/135CT/RE…" at bounding box center [527, 167] width 1015 height 175
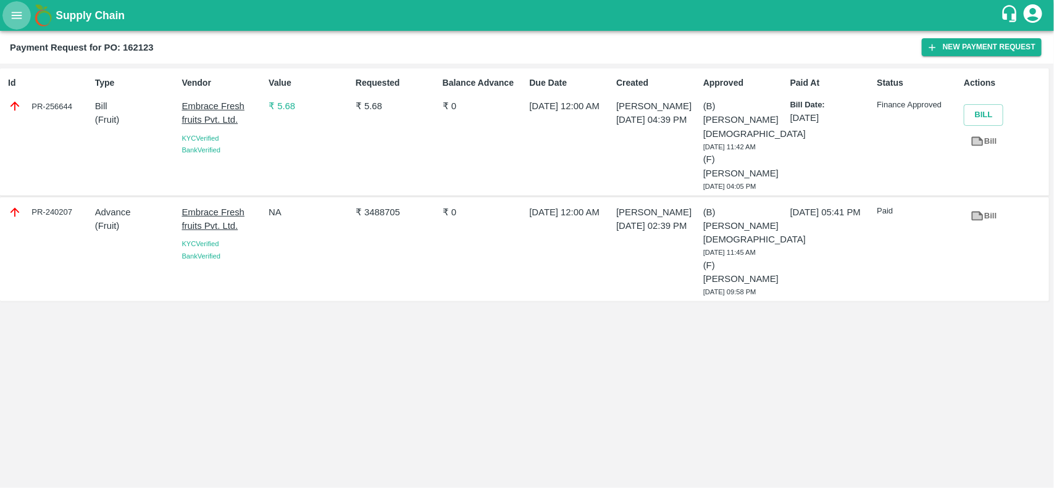
click at [4, 19] on button "open drawer" at bounding box center [16, 15] width 28 height 28
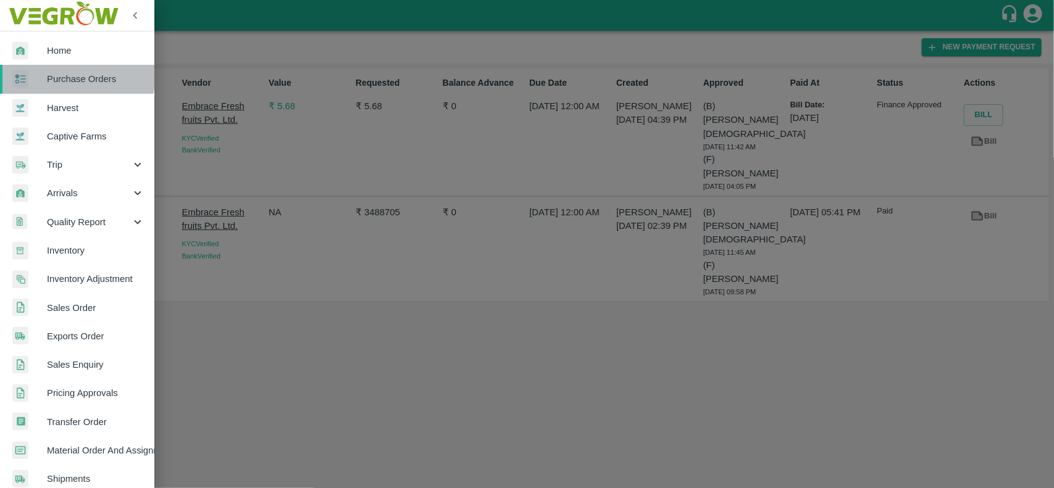
click at [57, 73] on span "Purchase Orders" at bounding box center [96, 79] width 98 height 14
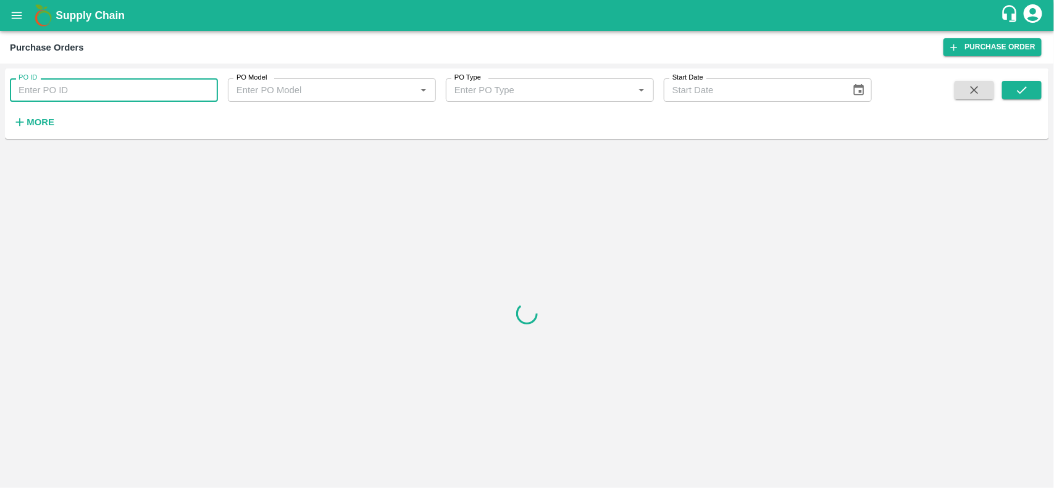
click at [60, 88] on input "PO ID" at bounding box center [114, 89] width 208 height 23
type input "162464"
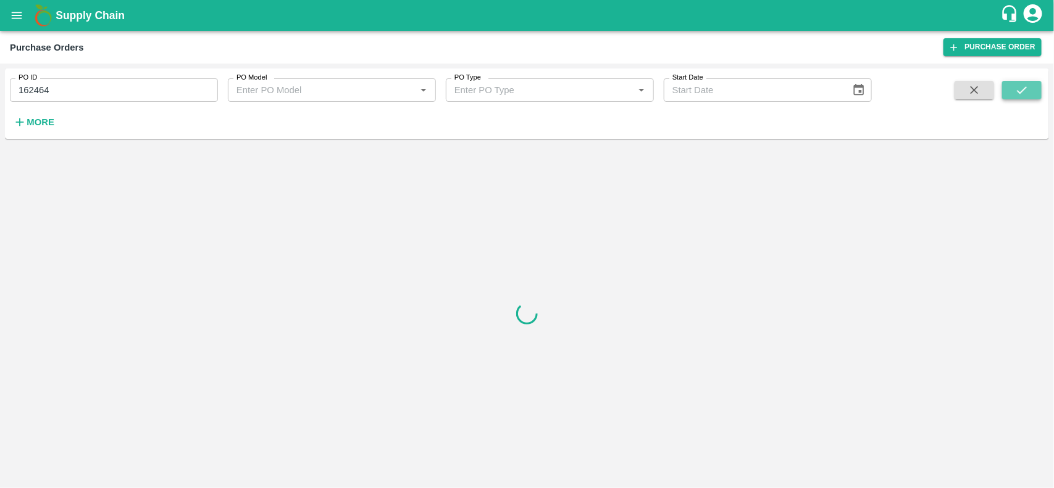
click at [1019, 85] on icon "submit" at bounding box center [1022, 90] width 14 height 14
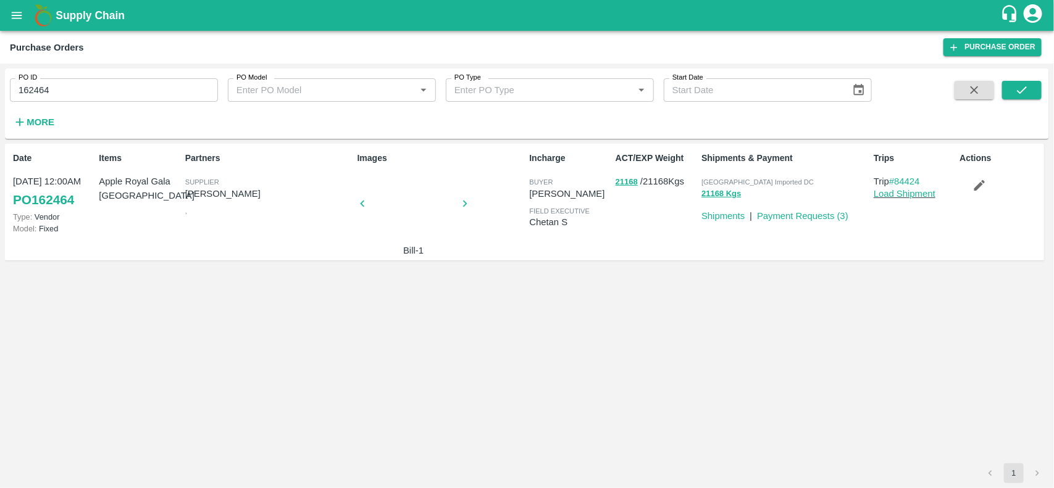
click at [404, 213] on div at bounding box center [413, 207] width 93 height 65
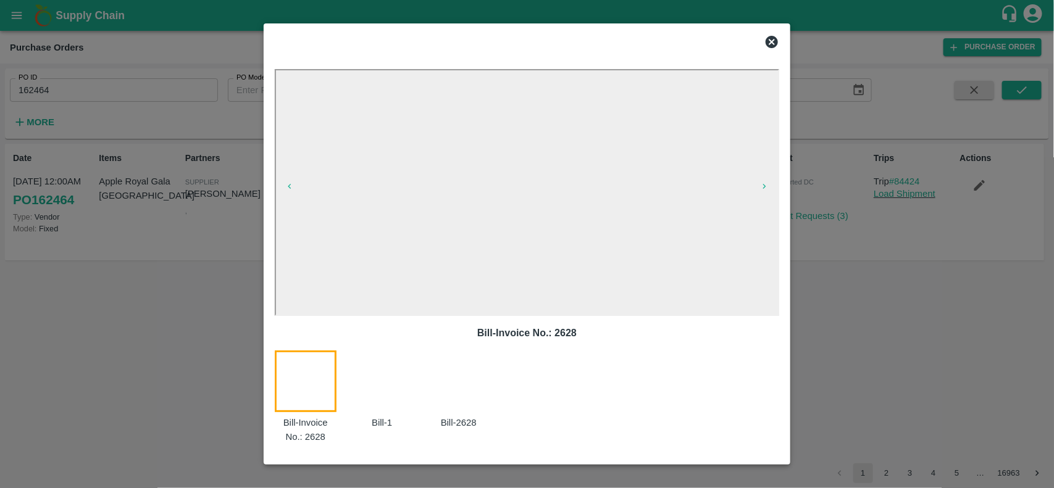
click at [772, 40] on icon at bounding box center [772, 42] width 12 height 12
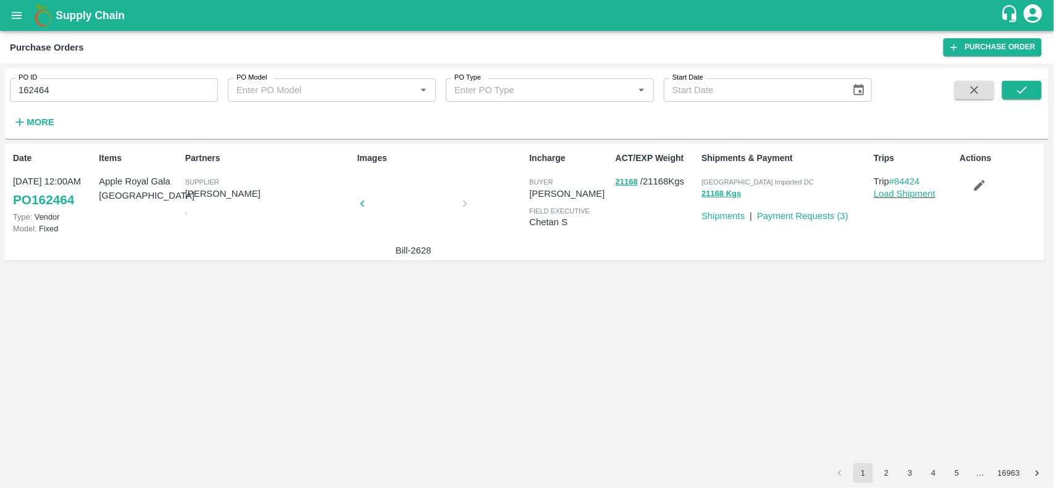
click at [59, 204] on link "PO 162464" at bounding box center [43, 200] width 61 height 22
click at [786, 215] on link "Payment Requests ( 3 )" at bounding box center [802, 216] width 91 height 10
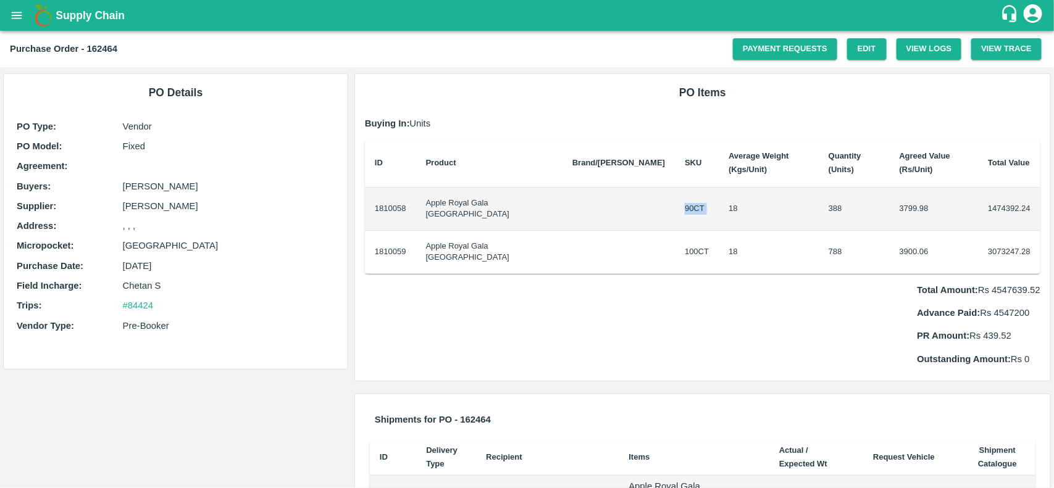
drag, startPoint x: 602, startPoint y: 190, endPoint x: 651, endPoint y: 182, distance: 49.9
click at [651, 188] on tr "1810058 Apple Royal Gala NZ 90CT 18 388 3799.98 1474392.24" at bounding box center [702, 209] width 675 height 43
click at [675, 231] on td "100CT" at bounding box center [697, 252] width 44 height 43
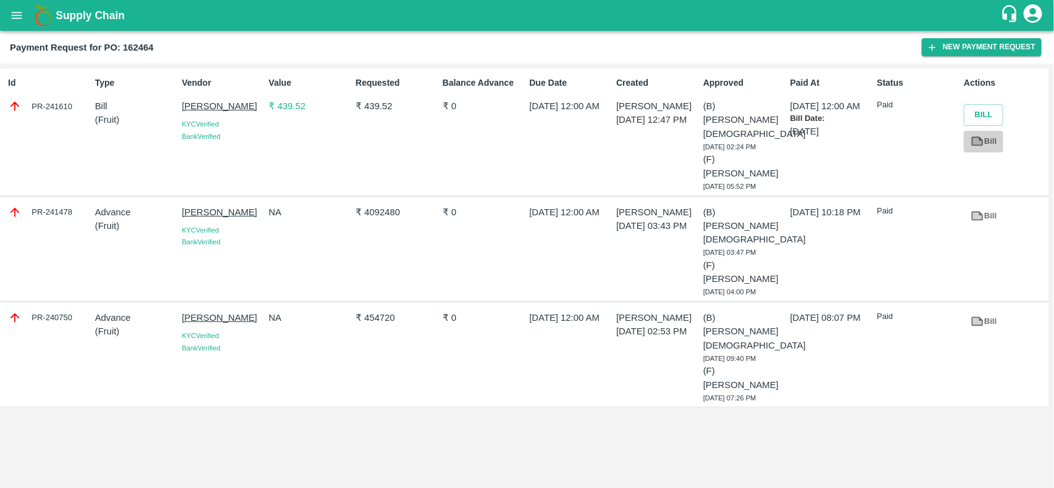
click at [983, 138] on icon at bounding box center [978, 142] width 14 height 14
